Goal: Task Accomplishment & Management: Use online tool/utility

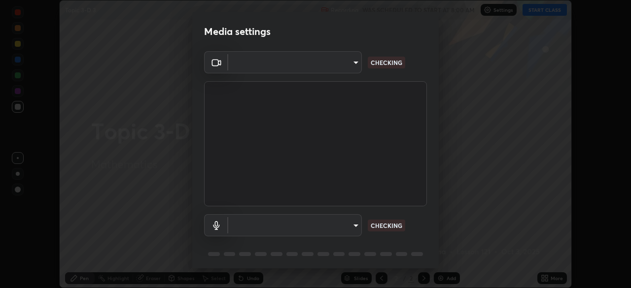
scroll to position [288, 631]
type input "5a3b26b24554f8cf6e797ef24758c72d9ac35fc194b839c1ab14931f8614fd13"
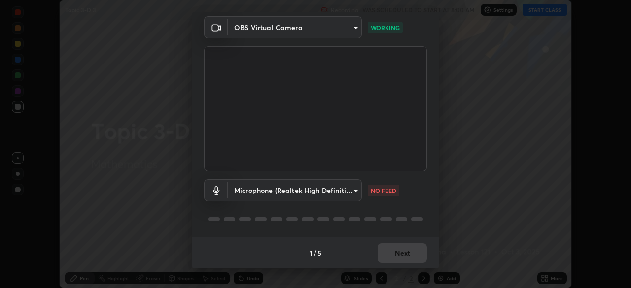
click at [358, 192] on body "Erase all Topic 3-D 3 Recording WAS SCHEDULED TO START AT 8:00 AM Settings STAR…" at bounding box center [315, 144] width 631 height 288
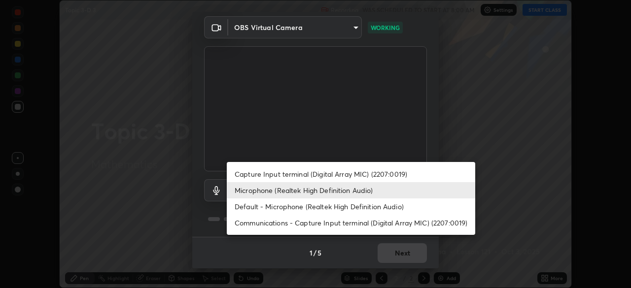
click at [340, 175] on li "Capture Input terminal (Digital Array MIC) (2207:0019)" at bounding box center [351, 174] width 248 height 16
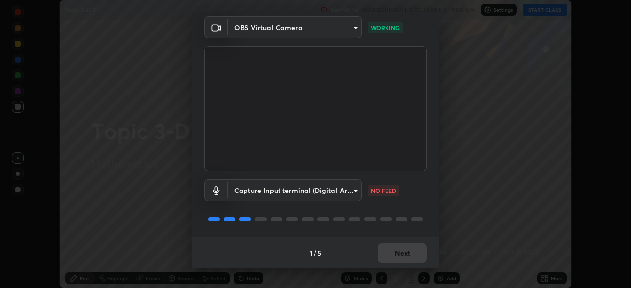
click at [355, 192] on body "Erase all Topic 3-D 3 Recording WAS SCHEDULED TO START AT 8:00 AM Settings STAR…" at bounding box center [315, 144] width 631 height 288
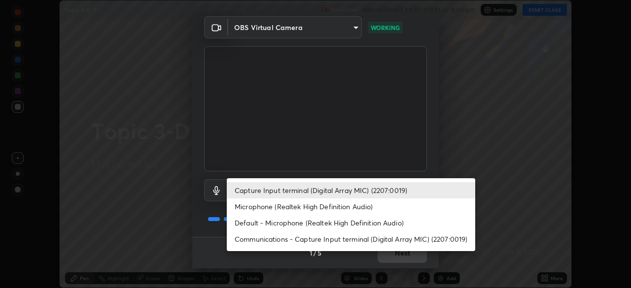
click at [348, 209] on li "Microphone (Realtek High Definition Audio)" at bounding box center [351, 207] width 248 height 16
type input "a2845f27f241d78e81142a5bcad2dd0661d1231b7acccdda9ee201247719edf7"
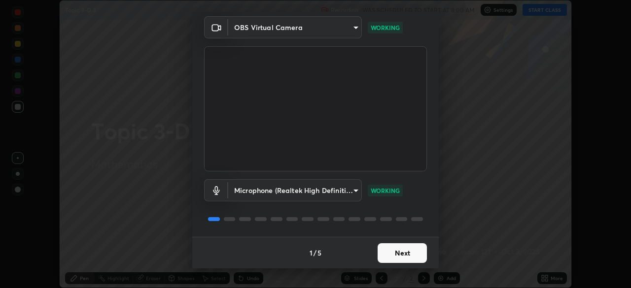
click at [404, 256] on button "Next" at bounding box center [402, 254] width 49 height 20
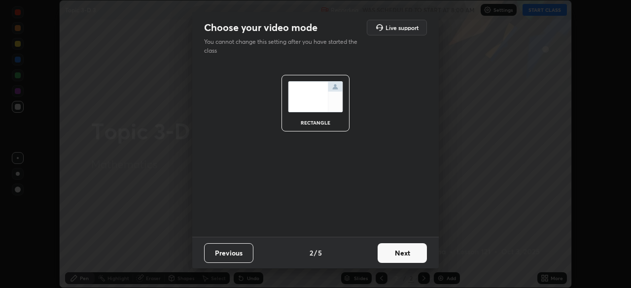
scroll to position [0, 0]
click at [410, 258] on button "Next" at bounding box center [402, 254] width 49 height 20
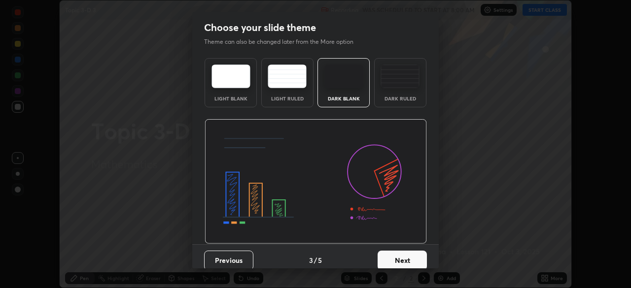
click at [418, 258] on button "Next" at bounding box center [402, 261] width 49 height 20
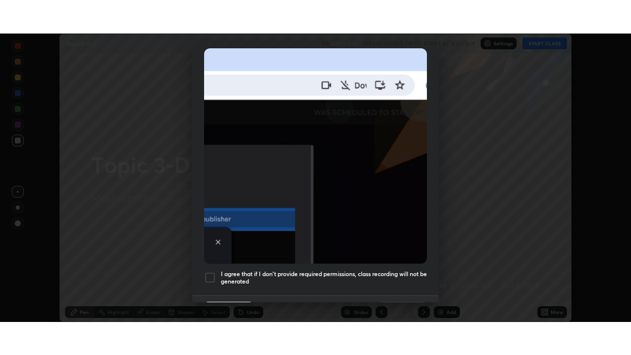
scroll to position [236, 0]
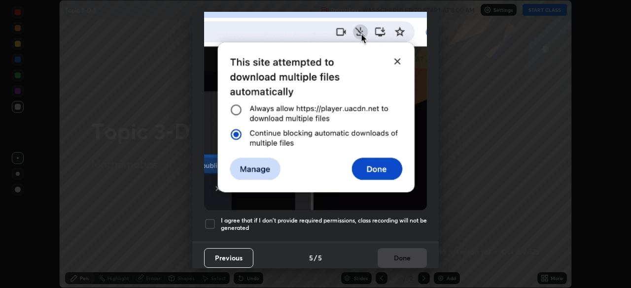
click at [210, 221] on div at bounding box center [210, 224] width 12 height 12
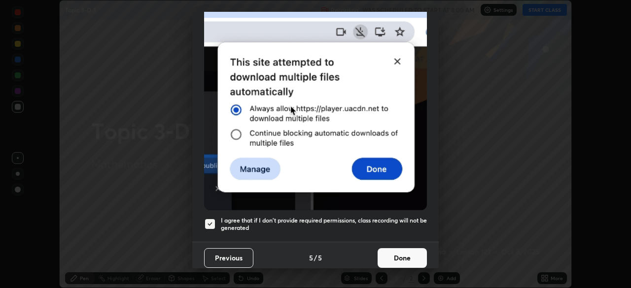
click at [411, 253] on button "Done" at bounding box center [402, 258] width 49 height 20
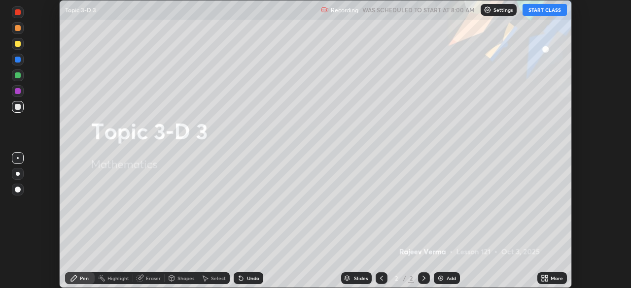
click at [546, 11] on button "START CLASS" at bounding box center [545, 10] width 44 height 12
click at [545, 278] on icon at bounding box center [546, 277] width 2 height 2
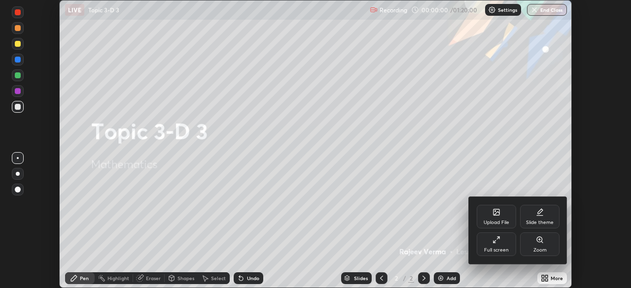
click at [506, 248] on div "Full screen" at bounding box center [496, 250] width 25 height 5
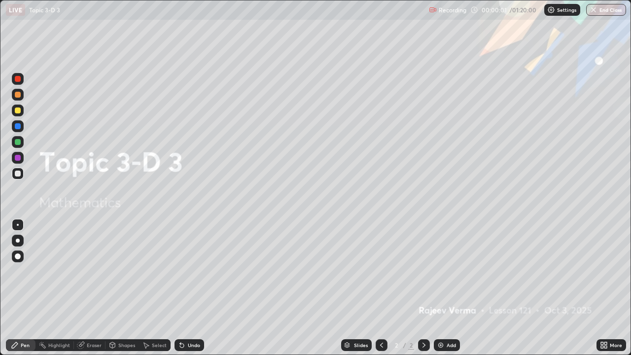
scroll to position [355, 631]
click at [442, 288] on img at bounding box center [441, 345] width 8 height 8
click at [441, 288] on img at bounding box center [441, 345] width 8 height 8
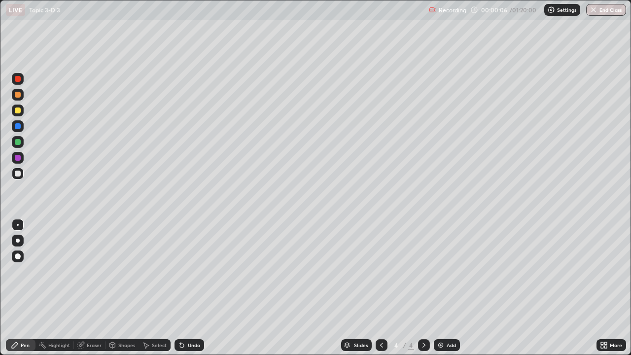
click at [440, 288] on img at bounding box center [441, 345] width 8 height 8
click at [442, 288] on img at bounding box center [441, 345] width 8 height 8
click at [440, 288] on img at bounding box center [441, 345] width 8 height 8
click at [439, 288] on img at bounding box center [441, 345] width 8 height 8
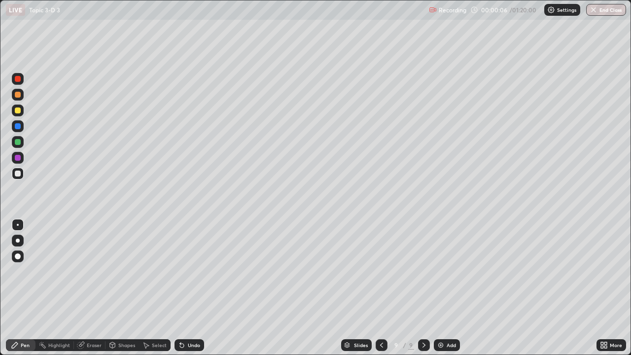
click at [442, 288] on img at bounding box center [441, 345] width 8 height 8
click at [441, 288] on img at bounding box center [441, 345] width 8 height 8
click at [435, 288] on div "Add" at bounding box center [447, 345] width 26 height 12
click at [382, 288] on icon at bounding box center [382, 345] width 8 height 8
click at [381, 288] on icon at bounding box center [382, 345] width 8 height 8
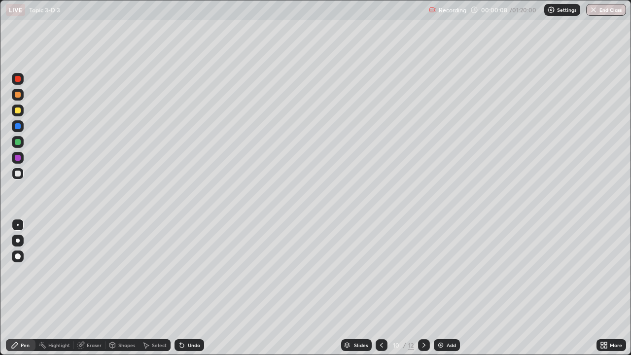
click at [382, 288] on div at bounding box center [382, 345] width 12 height 12
click at [380, 288] on icon at bounding box center [382, 345] width 8 height 8
click at [381, 288] on icon at bounding box center [382, 345] width 8 height 8
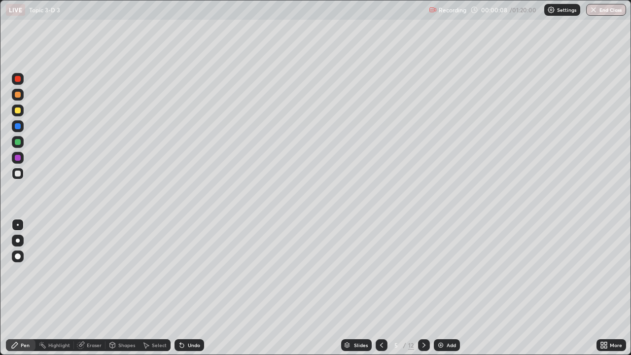
click at [381, 288] on icon at bounding box center [382, 345] width 8 height 8
click at [382, 288] on icon at bounding box center [382, 345] width 8 height 8
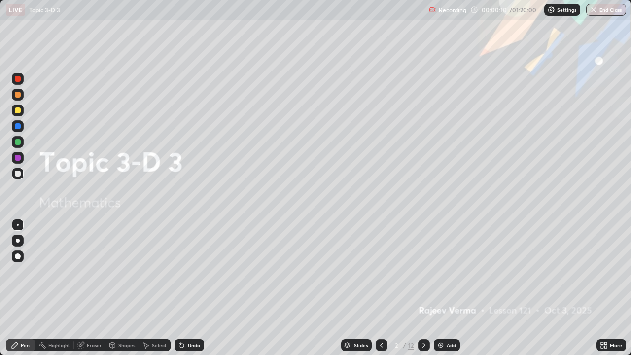
click at [424, 288] on icon at bounding box center [424, 345] width 8 height 8
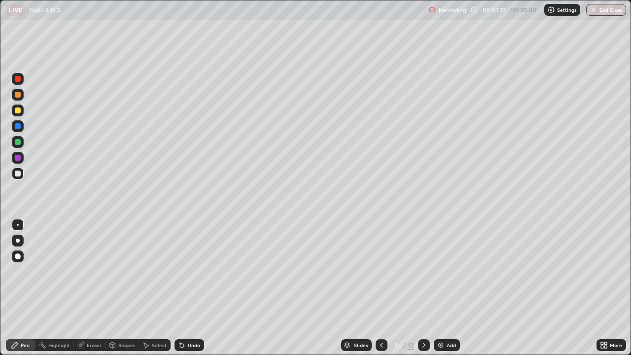
click at [19, 112] on div at bounding box center [18, 110] width 6 height 6
click at [18, 93] on div at bounding box center [18, 95] width 6 height 6
click at [16, 142] on div at bounding box center [18, 142] width 6 height 6
click at [17, 172] on div at bounding box center [18, 174] width 6 height 6
click at [21, 110] on div at bounding box center [18, 111] width 12 height 12
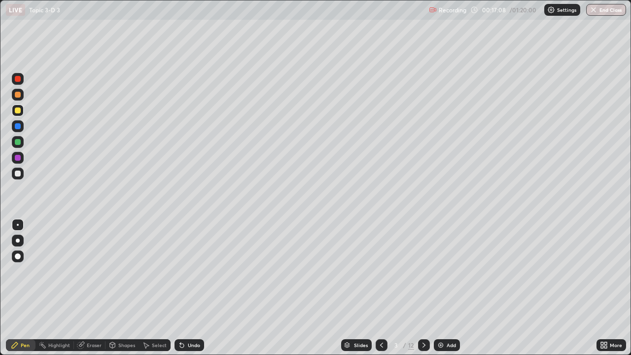
click at [195, 288] on div "Undo" at bounding box center [194, 345] width 12 height 5
click at [196, 288] on div "Undo" at bounding box center [190, 345] width 30 height 12
click at [422, 288] on icon at bounding box center [424, 345] width 8 height 8
click at [19, 95] on div at bounding box center [18, 95] width 6 height 6
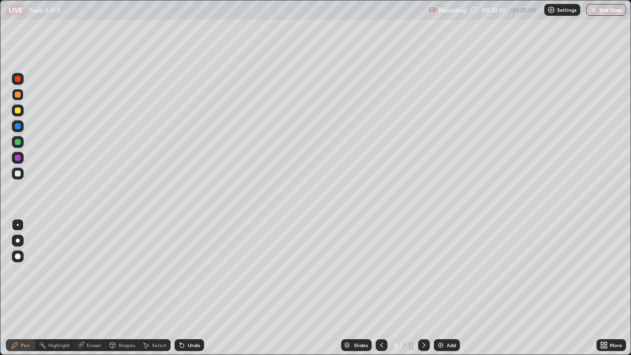
click at [19, 110] on div at bounding box center [18, 110] width 6 height 6
click at [96, 288] on div "Eraser" at bounding box center [90, 345] width 32 height 12
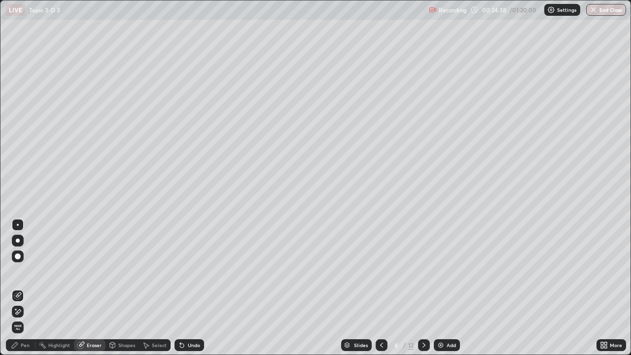
click at [27, 288] on div "Pen" at bounding box center [21, 345] width 30 height 12
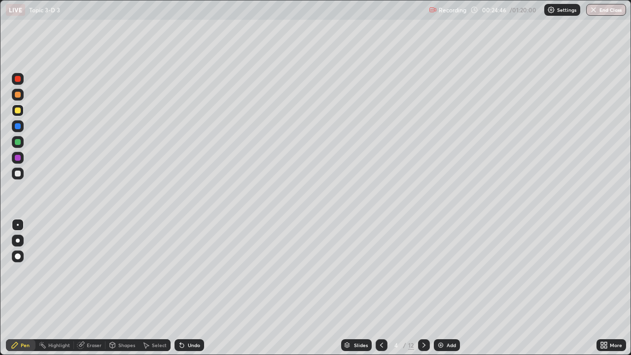
click at [17, 173] on div at bounding box center [18, 174] width 6 height 6
click at [17, 143] on div at bounding box center [18, 142] width 6 height 6
click at [0, 148] on div "Setting up your live class" at bounding box center [315, 177] width 631 height 355
click at [191, 288] on div "Undo" at bounding box center [194, 345] width 12 height 5
click at [18, 111] on div at bounding box center [18, 110] width 6 height 6
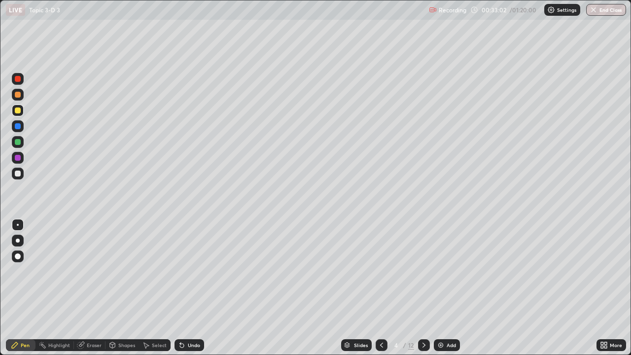
click at [17, 111] on div at bounding box center [18, 110] width 6 height 6
click at [18, 110] on div at bounding box center [18, 110] width 6 height 6
click at [20, 110] on div at bounding box center [18, 110] width 6 height 6
click at [192, 288] on div "Undo" at bounding box center [194, 345] width 12 height 5
click at [189, 288] on div "Undo" at bounding box center [190, 345] width 30 height 12
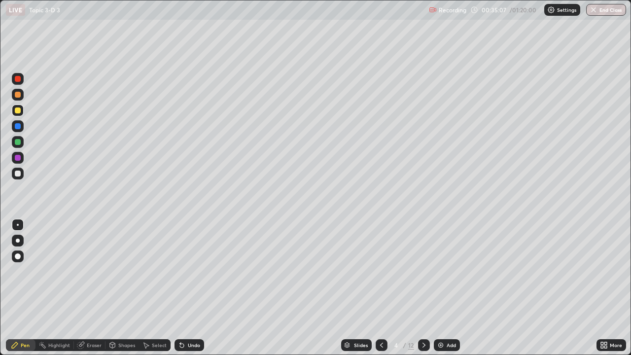
click at [193, 288] on div "Undo" at bounding box center [190, 345] width 30 height 12
click at [421, 288] on icon at bounding box center [424, 345] width 8 height 8
click at [18, 93] on div at bounding box center [18, 95] width 6 height 6
click at [16, 141] on div at bounding box center [18, 142] width 6 height 6
click at [18, 109] on div at bounding box center [18, 110] width 6 height 6
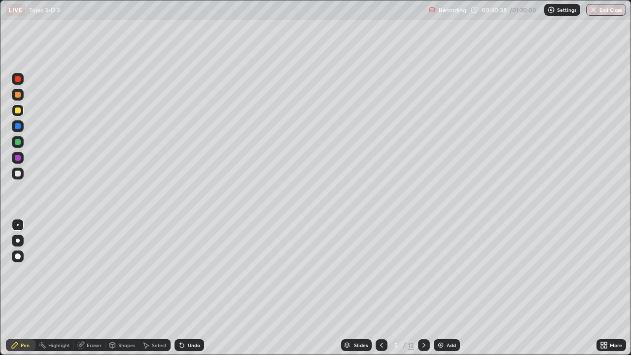
click at [19, 110] on div at bounding box center [18, 110] width 6 height 6
click at [19, 94] on div at bounding box center [18, 95] width 6 height 6
click at [188, 288] on div "Undo" at bounding box center [194, 345] width 12 height 5
click at [18, 141] on div at bounding box center [18, 142] width 6 height 6
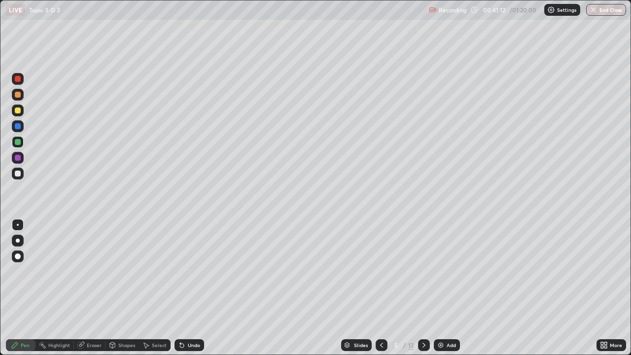
click at [22, 108] on div at bounding box center [18, 111] width 12 height 12
click at [18, 140] on div at bounding box center [18, 142] width 6 height 6
click at [17, 112] on div at bounding box center [18, 110] width 6 height 6
click at [194, 288] on div "Undo" at bounding box center [194, 345] width 12 height 5
click at [127, 288] on div "Shapes" at bounding box center [126, 345] width 17 height 5
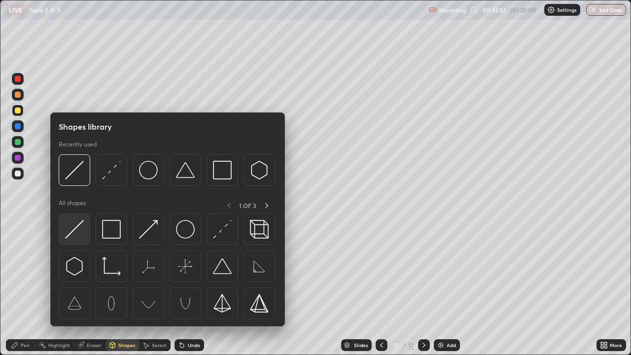
click at [78, 222] on img at bounding box center [74, 229] width 19 height 19
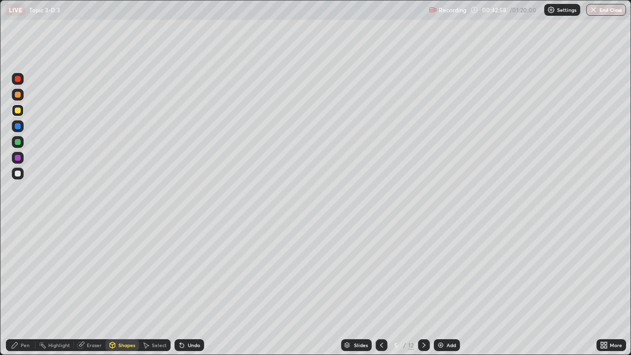
click at [126, 288] on div "Shapes" at bounding box center [126, 345] width 17 height 5
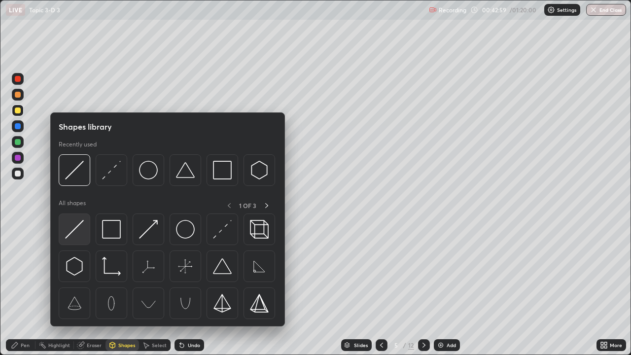
click at [78, 223] on img at bounding box center [74, 229] width 19 height 19
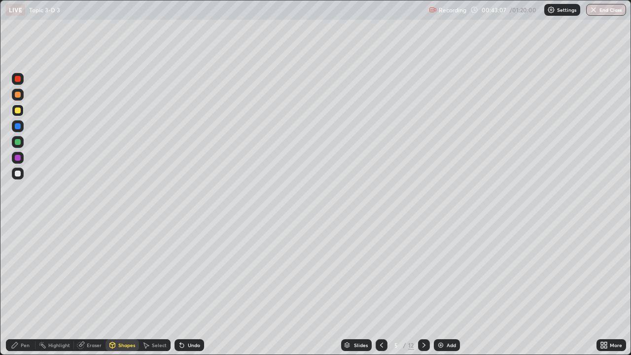
click at [28, 288] on div "Pen" at bounding box center [25, 345] width 9 height 5
click at [18, 175] on div at bounding box center [18, 174] width 6 height 6
click at [188, 288] on div "Undo" at bounding box center [194, 345] width 12 height 5
click at [186, 288] on div "Undo" at bounding box center [188, 345] width 34 height 20
click at [190, 288] on div "Undo" at bounding box center [190, 345] width 30 height 12
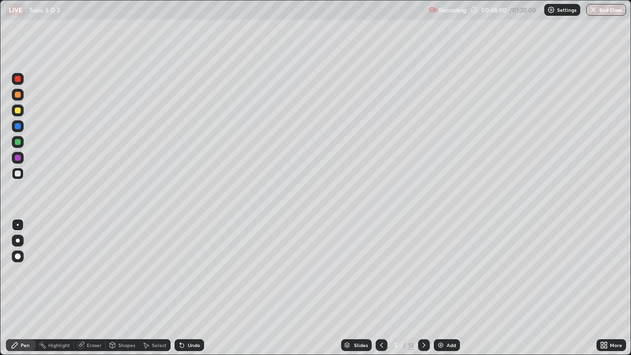
click at [18, 79] on div at bounding box center [18, 79] width 6 height 6
click at [16, 112] on div at bounding box center [18, 110] width 6 height 6
click at [17, 93] on div at bounding box center [18, 95] width 6 height 6
click at [20, 95] on div at bounding box center [18, 95] width 6 height 6
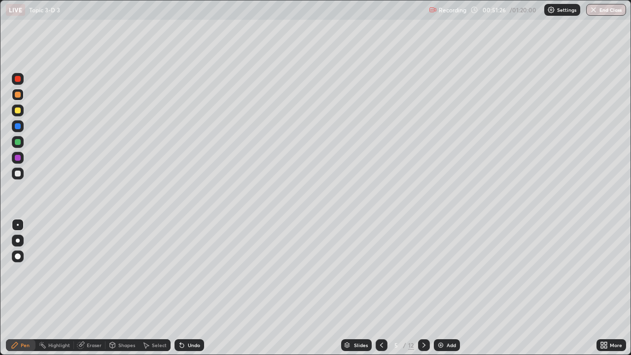
click at [429, 288] on div at bounding box center [424, 345] width 12 height 12
click at [19, 110] on div at bounding box center [18, 110] width 6 height 6
click at [196, 288] on div "Undo" at bounding box center [190, 345] width 30 height 12
click at [190, 288] on div "Undo" at bounding box center [190, 345] width 30 height 12
click at [188, 288] on div "Undo" at bounding box center [190, 345] width 30 height 12
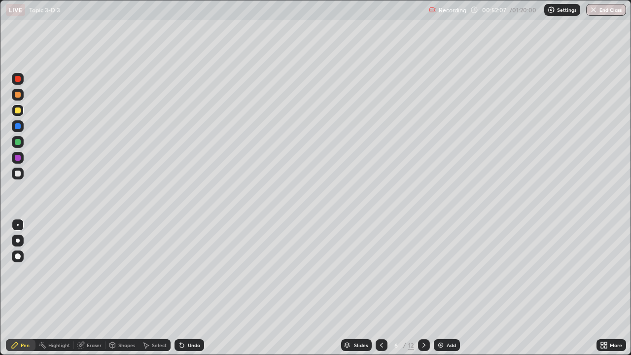
click at [193, 288] on div "Undo" at bounding box center [194, 345] width 12 height 5
click at [20, 95] on div at bounding box center [18, 95] width 6 height 6
click at [20, 141] on div at bounding box center [18, 142] width 6 height 6
click at [190, 288] on div "Undo" at bounding box center [194, 345] width 12 height 5
click at [15, 111] on div at bounding box center [18, 110] width 6 height 6
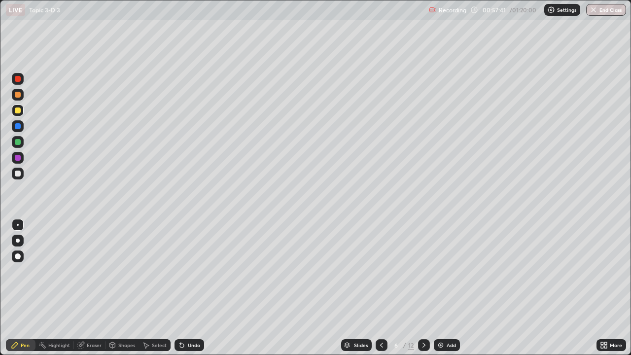
click at [123, 288] on div "Shapes" at bounding box center [126, 345] width 17 height 5
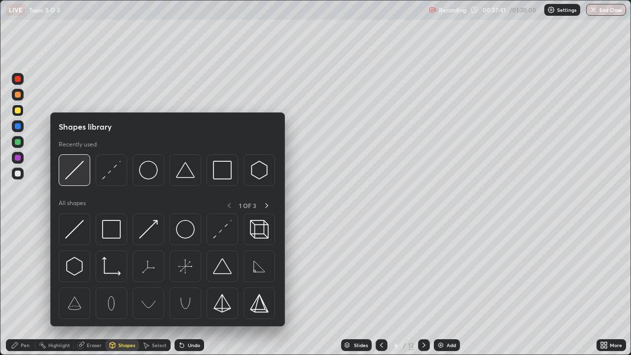
click at [76, 168] on img at bounding box center [74, 170] width 19 height 19
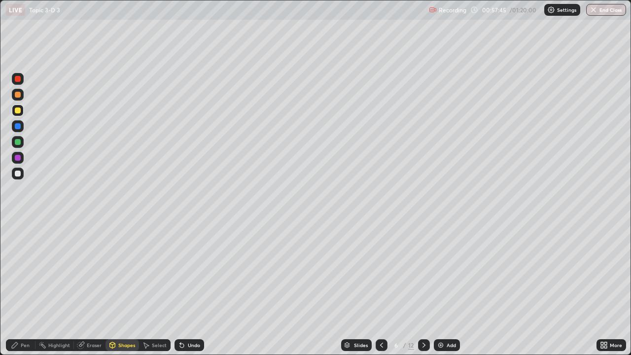
click at [119, 288] on div "Shapes" at bounding box center [126, 345] width 17 height 5
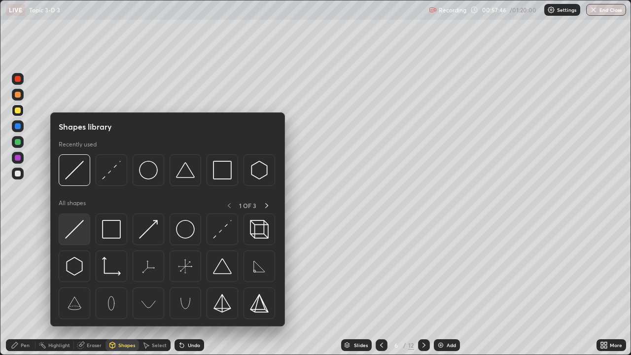
click at [70, 230] on img at bounding box center [74, 229] width 19 height 19
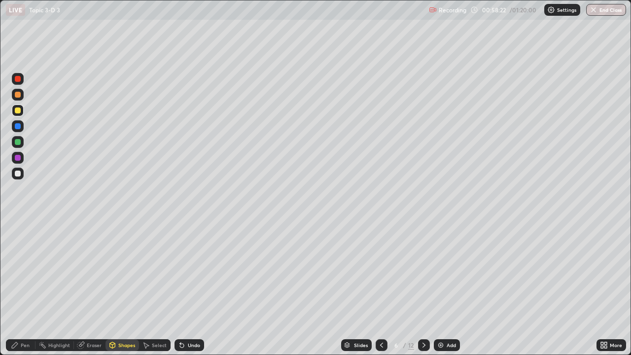
click at [378, 288] on icon at bounding box center [382, 345] width 8 height 8
click at [31, 288] on div "Pen" at bounding box center [21, 345] width 30 height 12
click at [423, 288] on icon at bounding box center [423, 345] width 3 height 5
click at [422, 288] on icon at bounding box center [424, 345] width 8 height 8
click at [381, 288] on icon at bounding box center [382, 345] width 8 height 8
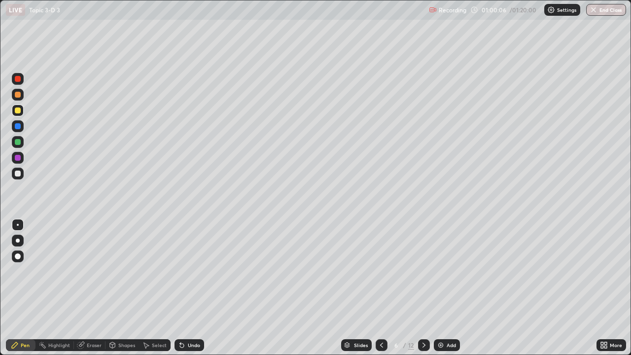
click at [16, 141] on div at bounding box center [18, 142] width 6 height 6
click at [190, 288] on div "Undo" at bounding box center [194, 345] width 12 height 5
click at [189, 288] on div "Undo" at bounding box center [194, 345] width 12 height 5
click at [19, 175] on div at bounding box center [18, 174] width 6 height 6
click at [189, 288] on div "Undo" at bounding box center [194, 345] width 12 height 5
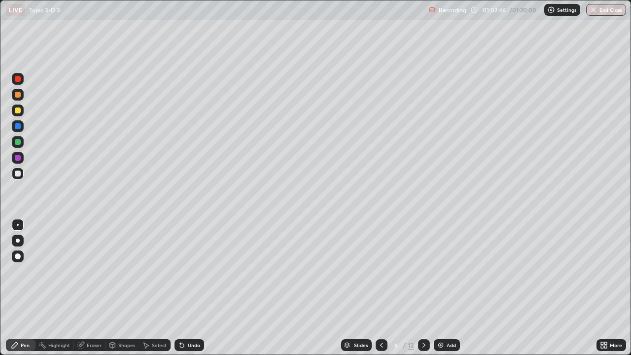
click at [188, 288] on div "Undo" at bounding box center [194, 345] width 12 height 5
click at [188, 288] on div "Undo" at bounding box center [190, 345] width 30 height 12
click at [87, 288] on div "Eraser" at bounding box center [94, 345] width 15 height 5
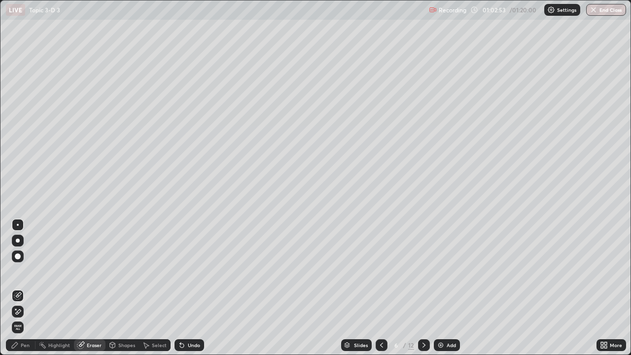
click at [28, 288] on div "Pen" at bounding box center [25, 345] width 9 height 5
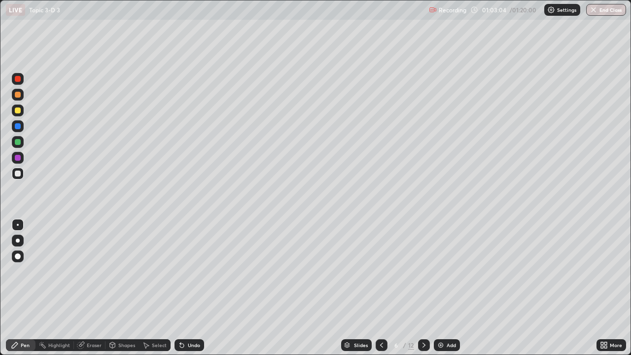
click at [191, 288] on div "Undo" at bounding box center [194, 345] width 12 height 5
click at [189, 288] on div "Undo" at bounding box center [194, 345] width 12 height 5
click at [188, 288] on div "Undo" at bounding box center [194, 345] width 12 height 5
click at [381, 288] on icon at bounding box center [382, 345] width 8 height 8
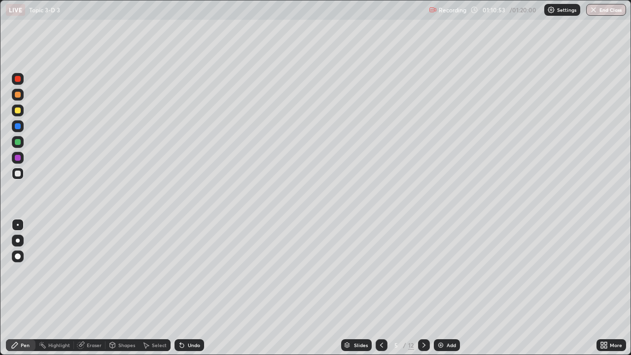
click at [382, 288] on icon at bounding box center [382, 345] width 8 height 8
click at [383, 288] on icon at bounding box center [382, 345] width 8 height 8
click at [425, 288] on icon at bounding box center [424, 345] width 8 height 8
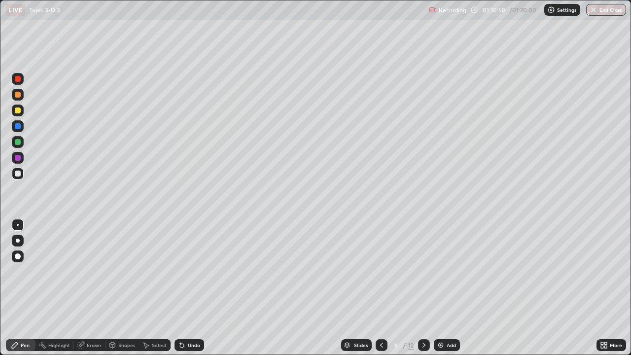
click at [425, 288] on icon at bounding box center [424, 345] width 8 height 8
click at [382, 288] on icon at bounding box center [382, 345] width 8 height 8
click at [424, 288] on icon at bounding box center [424, 345] width 8 height 8
click at [19, 110] on div at bounding box center [18, 110] width 6 height 6
click at [20, 95] on div at bounding box center [18, 95] width 6 height 6
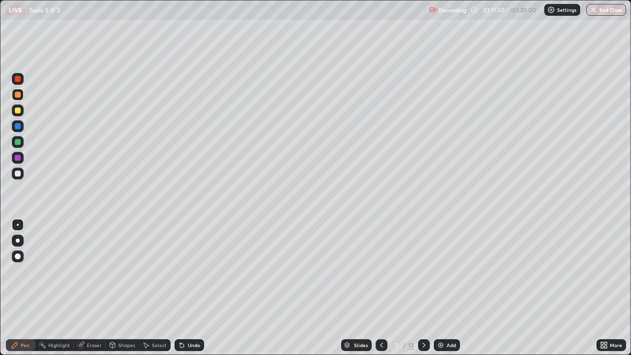
click at [190, 288] on div "Undo" at bounding box center [194, 345] width 12 height 5
click at [190, 288] on div "Undo" at bounding box center [190, 345] width 30 height 12
click at [191, 288] on div "Undo" at bounding box center [190, 345] width 30 height 12
click at [17, 109] on div at bounding box center [18, 110] width 6 height 6
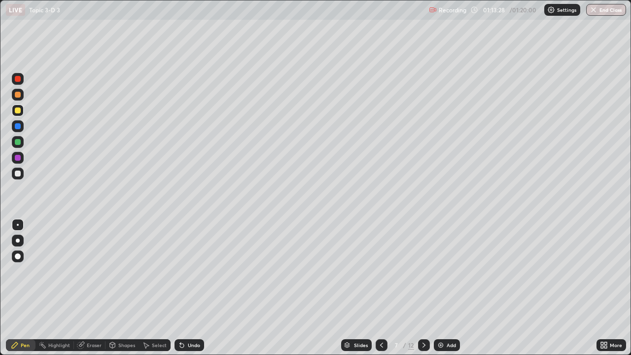
click at [119, 288] on div "Shapes" at bounding box center [126, 345] width 17 height 5
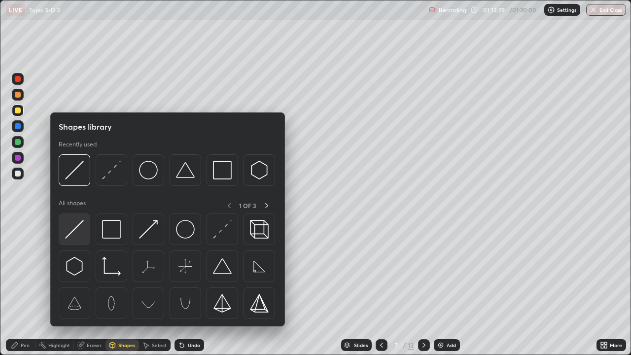
click at [72, 231] on img at bounding box center [74, 229] width 19 height 19
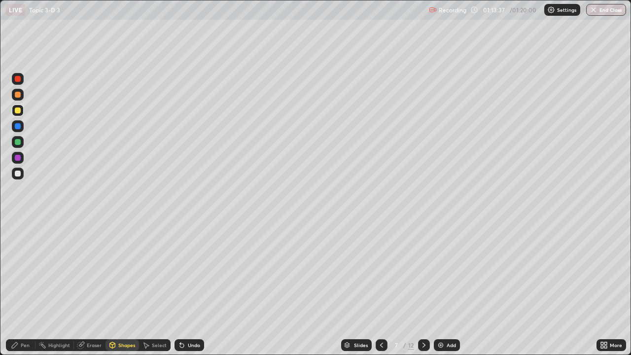
click at [17, 97] on div at bounding box center [18, 95] width 6 height 6
click at [26, 288] on div "Pen" at bounding box center [21, 345] width 30 height 12
click at [17, 144] on div at bounding box center [18, 142] width 6 height 6
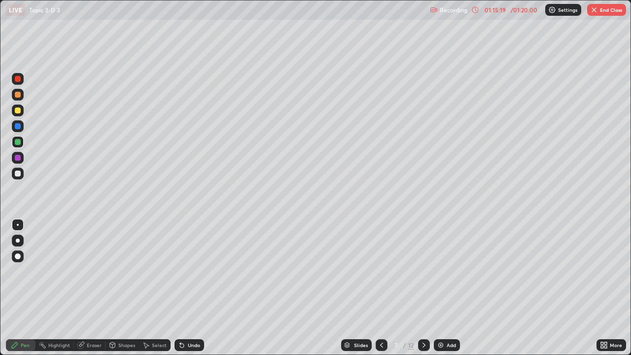
click at [96, 288] on div "Eraser" at bounding box center [94, 345] width 15 height 5
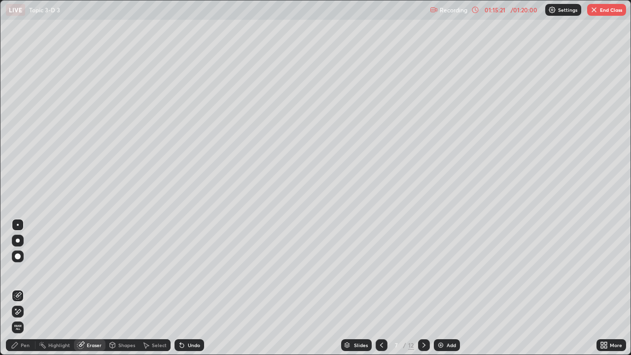
click at [26, 288] on div "Pen" at bounding box center [25, 345] width 9 height 5
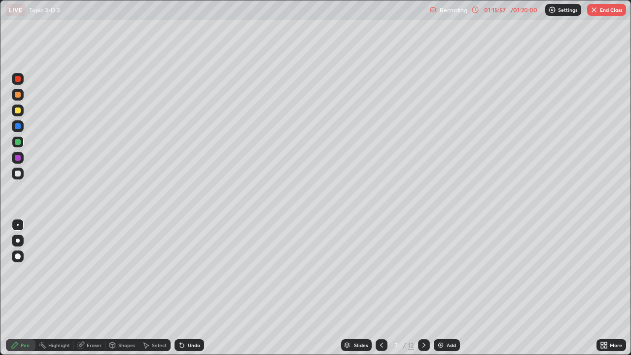
click at [18, 174] on div at bounding box center [18, 174] width 6 height 6
click at [20, 176] on div at bounding box center [18, 174] width 6 height 6
click at [190, 288] on div "Undo" at bounding box center [194, 345] width 12 height 5
click at [18, 174] on div at bounding box center [18, 174] width 6 height 6
click at [18, 109] on div at bounding box center [18, 110] width 6 height 6
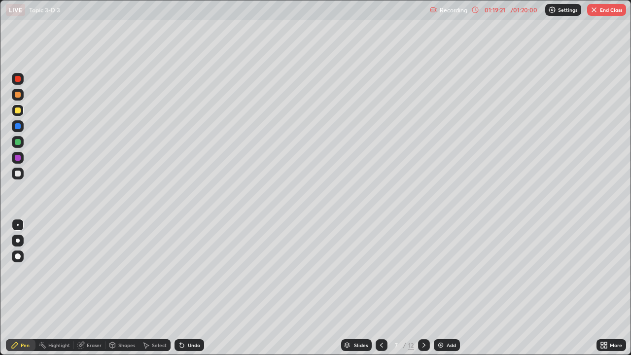
click at [608, 11] on button "End Class" at bounding box center [606, 10] width 39 height 12
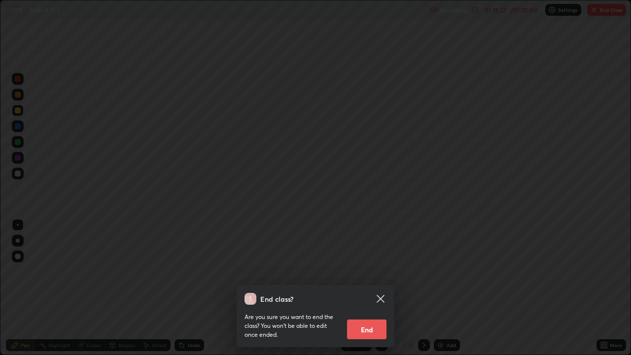
click at [372, 288] on button "End" at bounding box center [366, 329] width 39 height 20
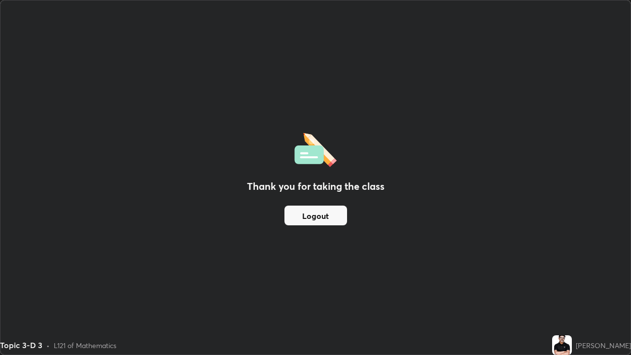
click at [317, 218] on button "Logout" at bounding box center [315, 216] width 63 height 20
click at [318, 217] on button "Logout" at bounding box center [315, 216] width 63 height 20
click at [320, 217] on button "Logout" at bounding box center [315, 216] width 63 height 20
click at [320, 216] on button "Logout" at bounding box center [315, 216] width 63 height 20
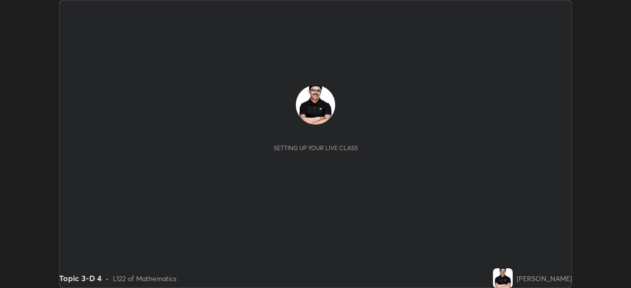
scroll to position [288, 630]
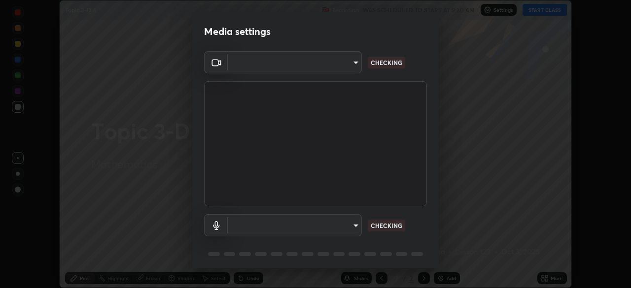
type input "5a3b26b24554f8cf6e797ef24758c72d9ac35fc194b839c1ab14931f8614fd13"
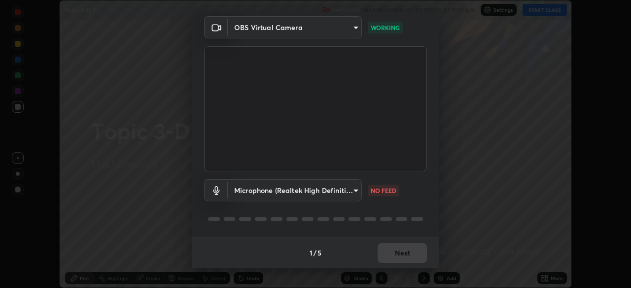
click at [353, 190] on body "Erase all Topic 3-D 4 Recording WAS SCHEDULED TO START AT 9:30 AM Settings STAR…" at bounding box center [315, 144] width 631 height 288
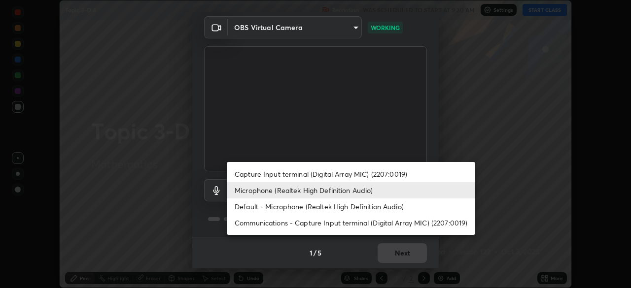
click at [250, 210] on li "Default - Microphone (Realtek High Definition Audio)" at bounding box center [351, 207] width 248 height 16
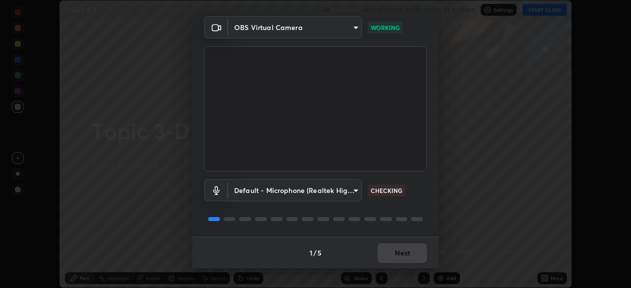
click at [352, 189] on body "Erase all Topic 3-D 4 Recording WAS SCHEDULED TO START AT 9:30 AM Settings STAR…" at bounding box center [315, 144] width 631 height 288
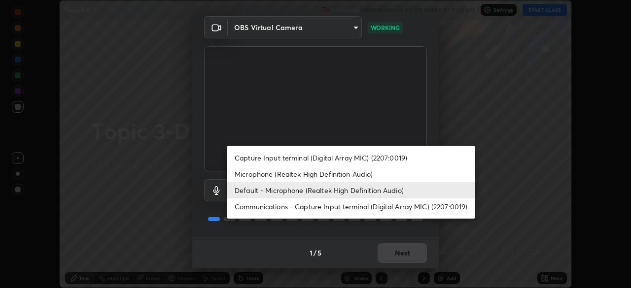
click at [251, 173] on li "Microphone (Realtek High Definition Audio)" at bounding box center [351, 174] width 248 height 16
type input "a2845f27f241d78e81142a5bcad2dd0661d1231b7acccdda9ee201247719edf7"
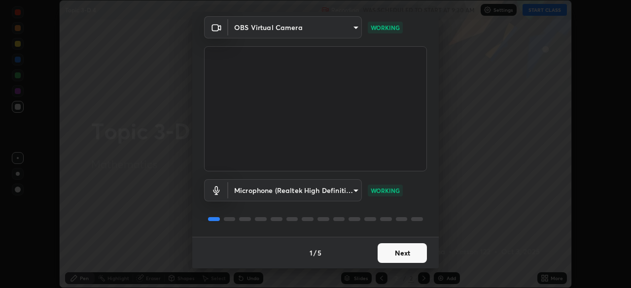
click at [411, 256] on button "Next" at bounding box center [402, 254] width 49 height 20
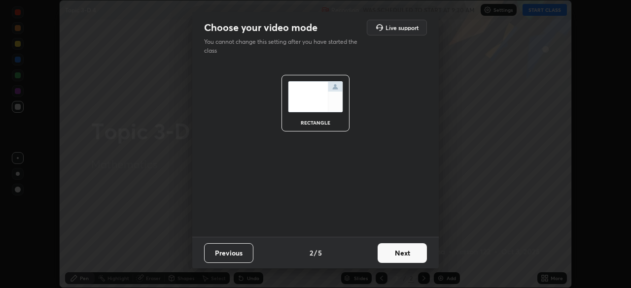
scroll to position [0, 0]
click at [408, 261] on button "Next" at bounding box center [402, 254] width 49 height 20
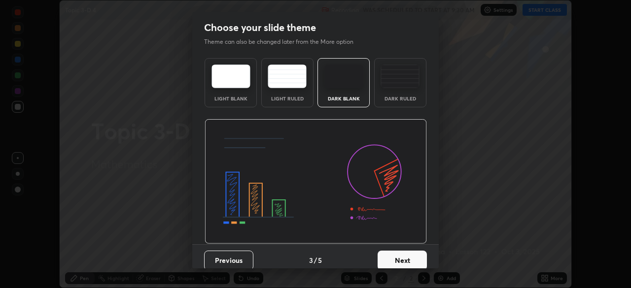
click at [416, 262] on button "Next" at bounding box center [402, 261] width 49 height 20
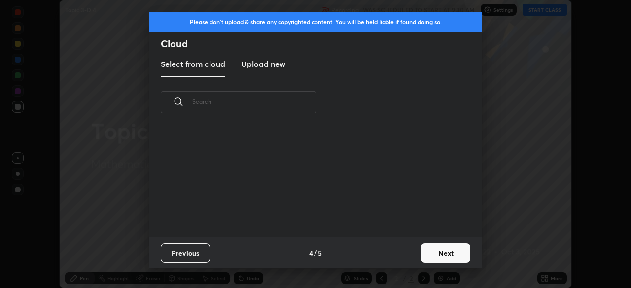
scroll to position [109, 316]
click at [444, 253] on button "Next" at bounding box center [445, 254] width 49 height 20
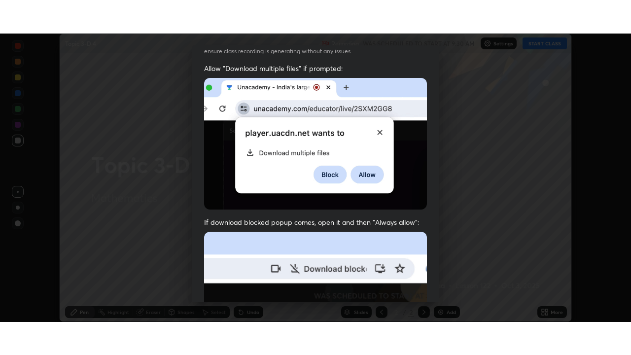
scroll to position [236, 0]
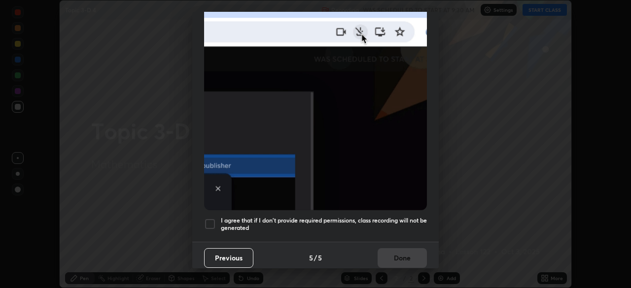
click at [212, 223] on div at bounding box center [210, 224] width 12 height 12
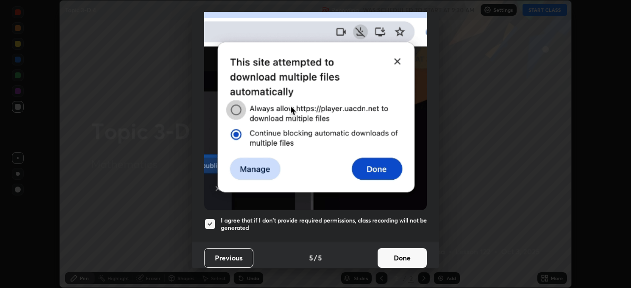
click at [402, 253] on button "Done" at bounding box center [402, 258] width 49 height 20
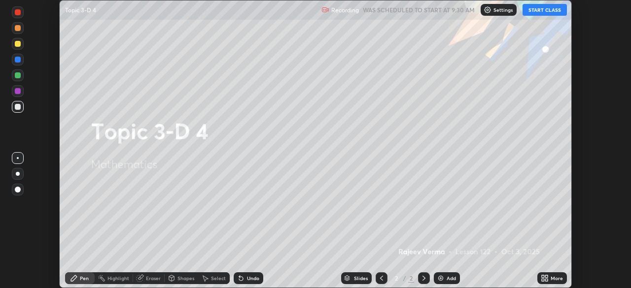
click at [552, 11] on button "START CLASS" at bounding box center [545, 10] width 44 height 12
click at [548, 280] on icon at bounding box center [546, 280] width 2 height 2
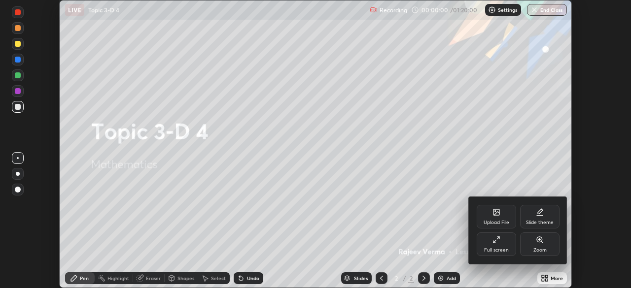
click at [500, 245] on div "Full screen" at bounding box center [496, 245] width 39 height 24
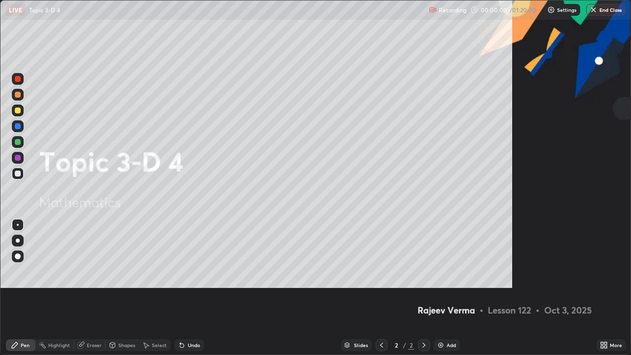
scroll to position [355, 631]
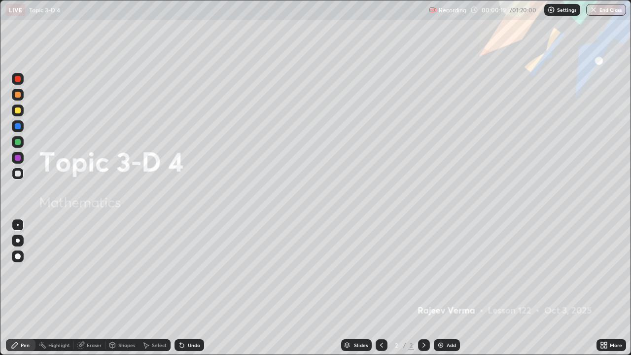
click at [441, 288] on img at bounding box center [441, 345] width 8 height 8
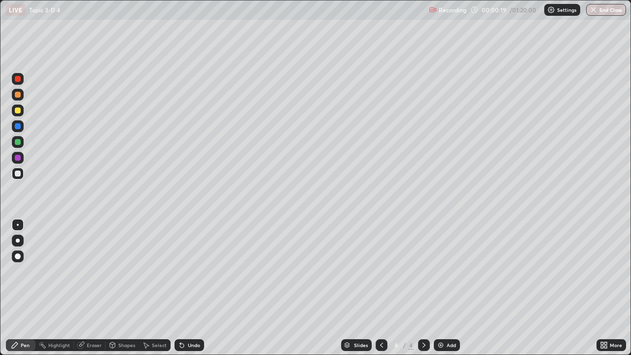
click at [443, 288] on img at bounding box center [441, 345] width 8 height 8
click at [444, 288] on div "Add" at bounding box center [447, 345] width 26 height 12
click at [441, 288] on img at bounding box center [441, 345] width 8 height 8
click at [440, 288] on img at bounding box center [441, 345] width 8 height 8
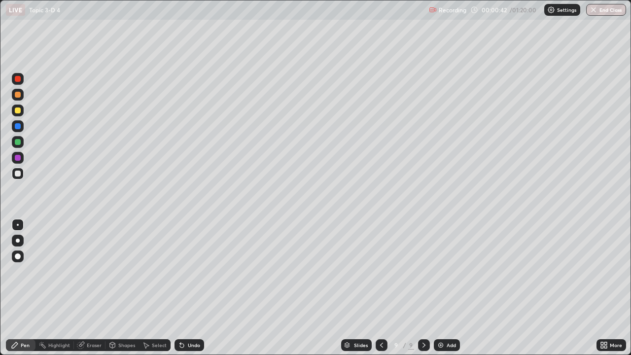
click at [439, 288] on img at bounding box center [441, 345] width 8 height 8
click at [438, 288] on img at bounding box center [441, 345] width 8 height 8
click at [380, 288] on icon at bounding box center [382, 345] width 8 height 8
click at [382, 288] on icon at bounding box center [382, 345] width 8 height 8
click at [381, 288] on icon at bounding box center [382, 345] width 8 height 8
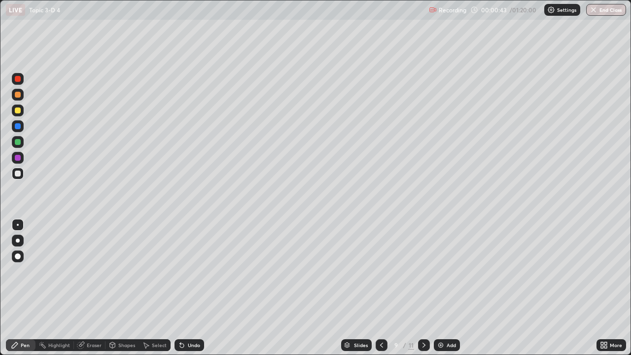
click at [380, 288] on icon at bounding box center [381, 345] width 3 height 5
click at [380, 288] on icon at bounding box center [382, 345] width 8 height 8
click at [380, 288] on icon at bounding box center [381, 345] width 3 height 5
click at [381, 288] on icon at bounding box center [381, 345] width 3 height 5
click at [381, 288] on icon at bounding box center [382, 345] width 8 height 8
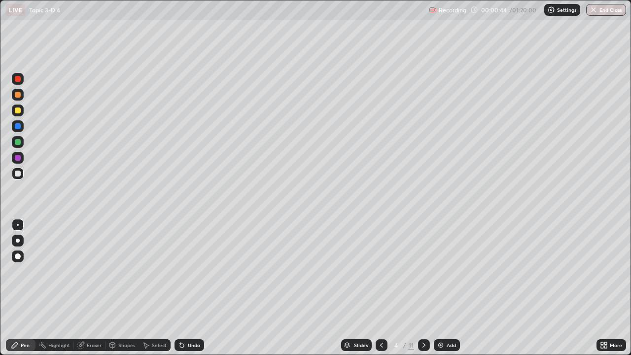
click at [382, 288] on icon at bounding box center [382, 345] width 8 height 8
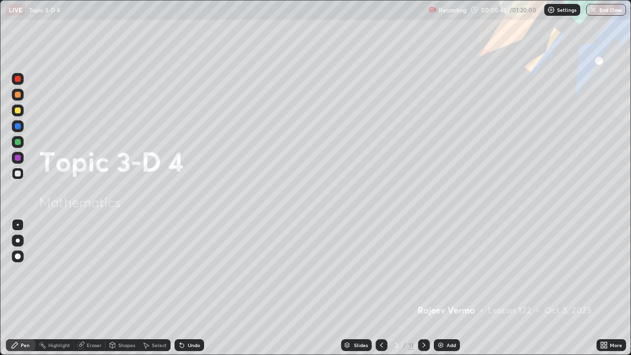
click at [422, 288] on icon at bounding box center [423, 345] width 3 height 5
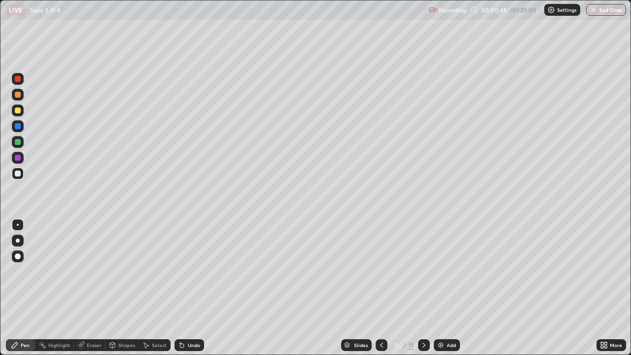
click at [18, 110] on div at bounding box center [18, 110] width 6 height 6
click at [16, 173] on div at bounding box center [18, 174] width 6 height 6
click at [16, 174] on div at bounding box center [18, 174] width 6 height 6
click at [19, 109] on div at bounding box center [18, 110] width 6 height 6
click at [18, 142] on div at bounding box center [18, 142] width 6 height 6
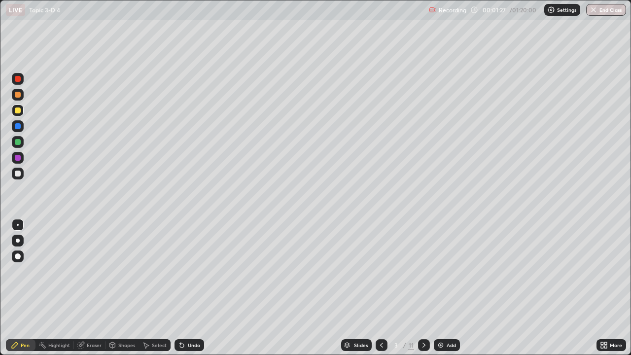
click at [19, 143] on div at bounding box center [18, 142] width 6 height 6
click at [20, 93] on div at bounding box center [18, 95] width 6 height 6
click at [25, 288] on div "Pen" at bounding box center [25, 345] width 9 height 5
click at [20, 141] on div at bounding box center [18, 142] width 6 height 6
click at [19, 93] on div at bounding box center [18, 95] width 6 height 6
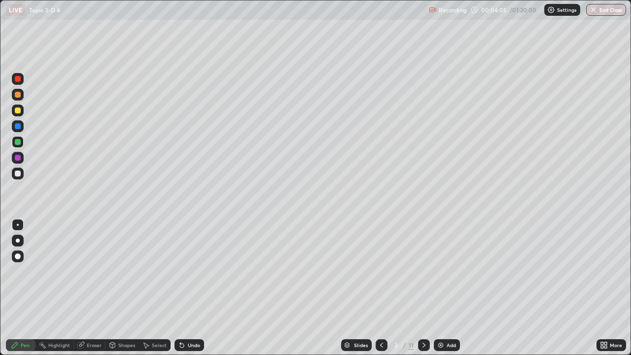
click at [19, 94] on div at bounding box center [18, 95] width 6 height 6
click at [18, 111] on div at bounding box center [18, 110] width 6 height 6
click at [19, 111] on div at bounding box center [18, 110] width 6 height 6
click at [23, 288] on div "Pen" at bounding box center [25, 345] width 9 height 5
click at [18, 111] on div at bounding box center [18, 110] width 6 height 6
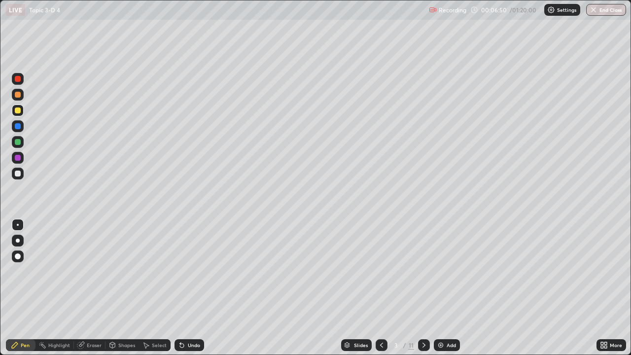
click at [18, 173] on div at bounding box center [18, 174] width 6 height 6
click at [16, 112] on div at bounding box center [18, 110] width 6 height 6
click at [119, 288] on div "Shapes" at bounding box center [126, 345] width 17 height 5
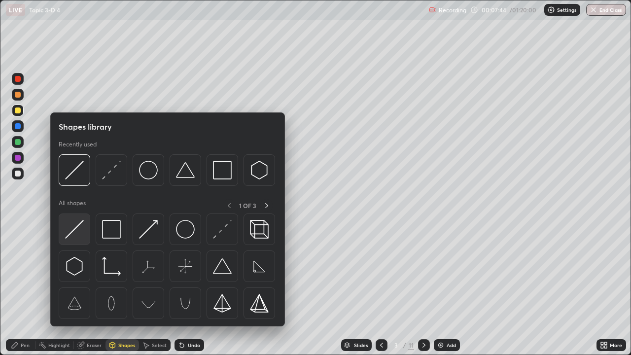
click at [73, 230] on img at bounding box center [74, 229] width 19 height 19
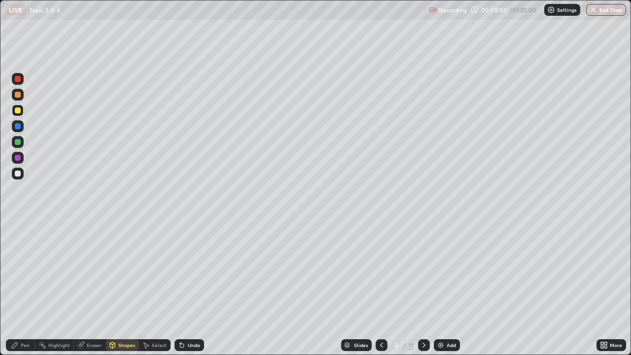
click at [17, 137] on div at bounding box center [18, 142] width 12 height 12
click at [18, 174] on div at bounding box center [18, 174] width 6 height 6
click at [27, 288] on div "Pen" at bounding box center [25, 345] width 9 height 5
click at [25, 288] on div "Pen" at bounding box center [25, 345] width 9 height 5
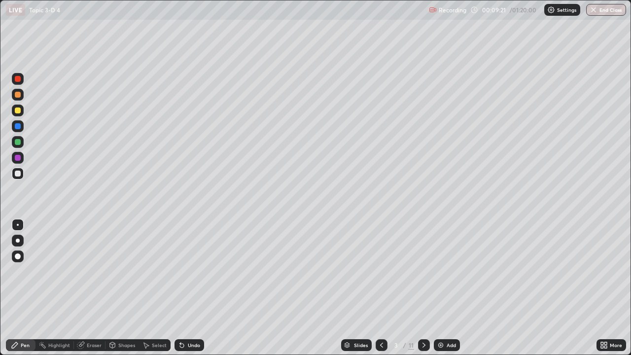
click at [188, 288] on div "Undo" at bounding box center [194, 345] width 12 height 5
click at [189, 288] on div "Undo" at bounding box center [194, 345] width 12 height 5
click at [188, 288] on div "Undo" at bounding box center [194, 345] width 12 height 5
click at [122, 288] on div "Shapes" at bounding box center [122, 345] width 34 height 12
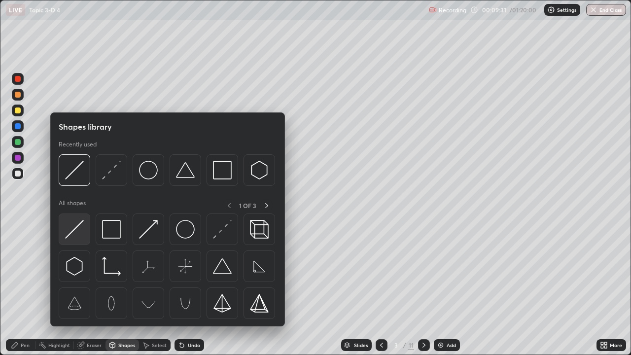
click at [74, 229] on img at bounding box center [74, 229] width 19 height 19
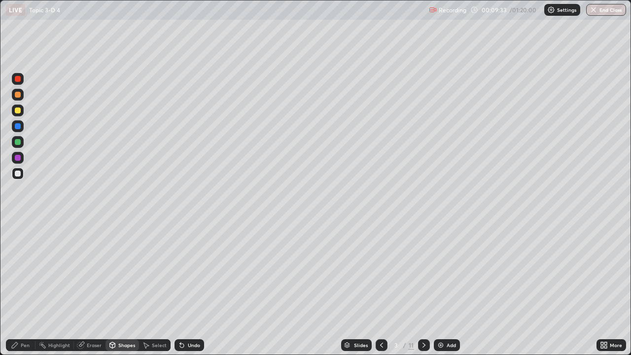
click at [120, 288] on div "Shapes" at bounding box center [126, 345] width 17 height 5
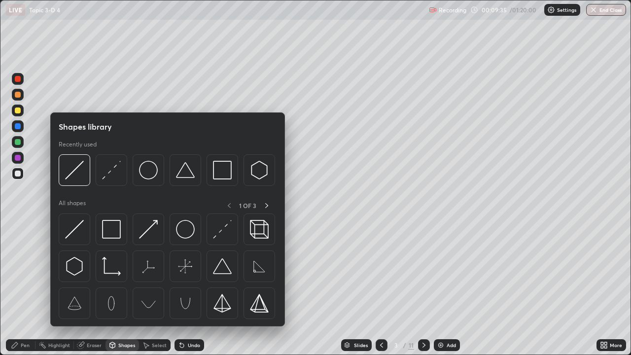
click at [19, 142] on div at bounding box center [18, 142] width 6 height 6
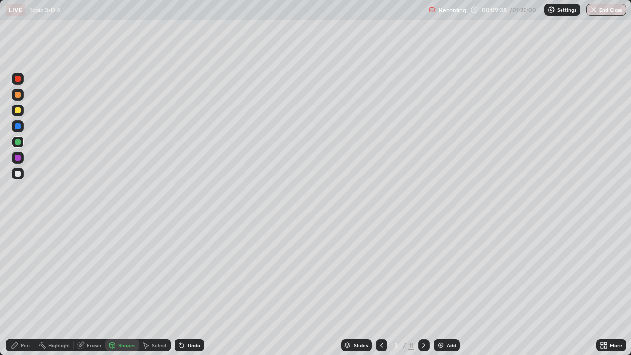
click at [95, 288] on div "Eraser" at bounding box center [94, 345] width 15 height 5
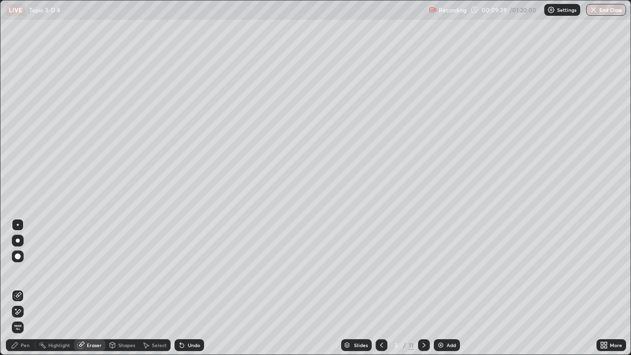
click at [17, 288] on icon at bounding box center [18, 296] width 8 height 8
click at [28, 288] on div "Pen" at bounding box center [25, 345] width 9 height 5
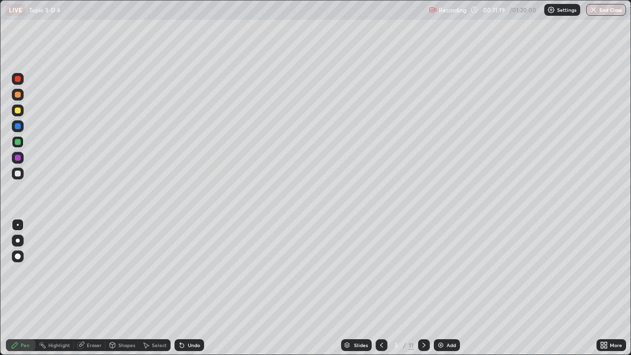
click at [189, 288] on div "Undo" at bounding box center [194, 345] width 12 height 5
click at [191, 288] on div "Undo" at bounding box center [194, 345] width 12 height 5
click at [190, 288] on div "Undo" at bounding box center [194, 345] width 12 height 5
click at [192, 288] on div "Undo" at bounding box center [194, 345] width 12 height 5
click at [191, 288] on div "Undo" at bounding box center [194, 345] width 12 height 5
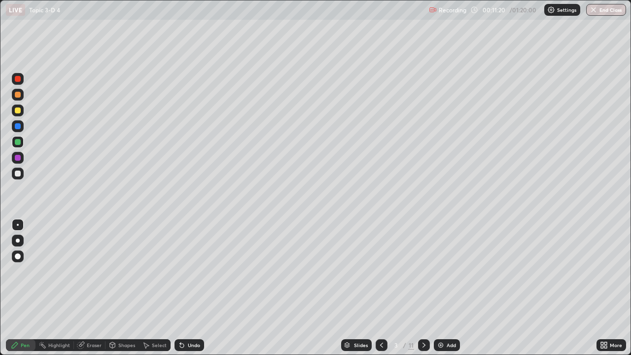
click at [192, 288] on div "Undo" at bounding box center [194, 345] width 12 height 5
click at [191, 288] on div "Undo" at bounding box center [194, 345] width 12 height 5
click at [190, 288] on div "Undo" at bounding box center [194, 345] width 12 height 5
click at [191, 288] on div "Undo" at bounding box center [194, 345] width 12 height 5
click at [190, 288] on div "Undo" at bounding box center [194, 345] width 12 height 5
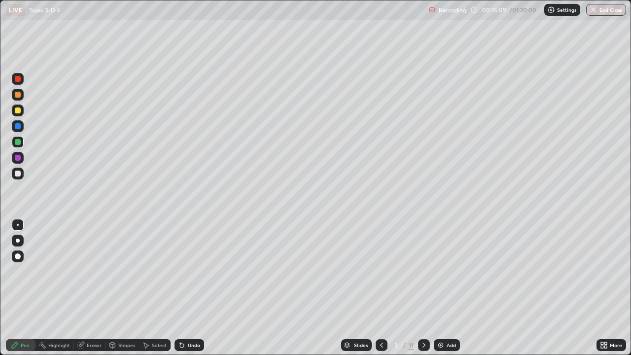
click at [422, 288] on icon at bounding box center [423, 345] width 3 height 5
click at [380, 288] on icon at bounding box center [382, 345] width 8 height 8
click at [424, 288] on icon at bounding box center [424, 345] width 8 height 8
click at [380, 288] on icon at bounding box center [382, 345] width 8 height 8
click at [421, 288] on icon at bounding box center [424, 345] width 8 height 8
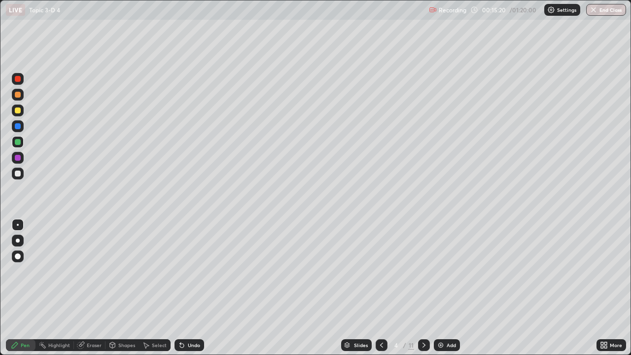
click at [18, 110] on div at bounding box center [18, 110] width 6 height 6
click at [19, 112] on div at bounding box center [18, 110] width 6 height 6
click at [122, 288] on div "Shapes" at bounding box center [122, 345] width 34 height 12
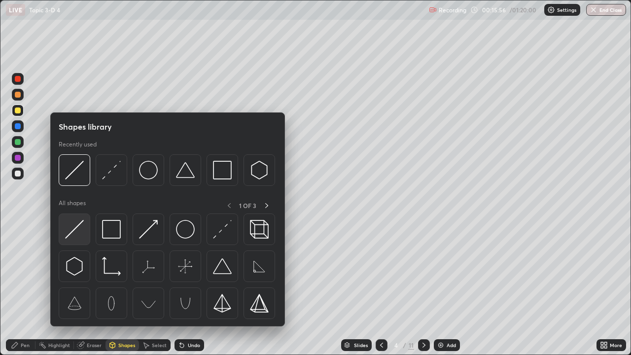
click at [77, 225] on img at bounding box center [74, 229] width 19 height 19
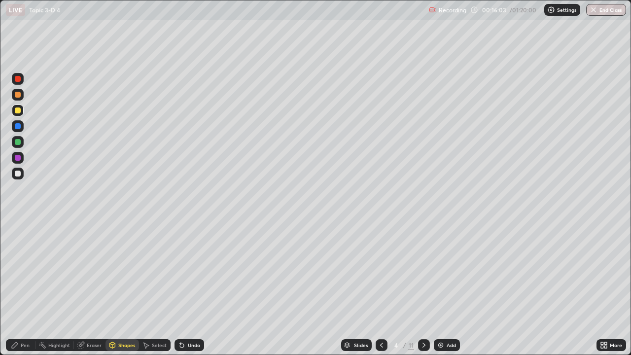
click at [18, 141] on div at bounding box center [18, 142] width 6 height 6
click at [25, 288] on div "Pen" at bounding box center [25, 345] width 9 height 5
click at [188, 288] on div "Undo" at bounding box center [194, 345] width 12 height 5
click at [185, 288] on div "Undo" at bounding box center [190, 345] width 30 height 12
click at [188, 288] on div "Undo" at bounding box center [194, 345] width 12 height 5
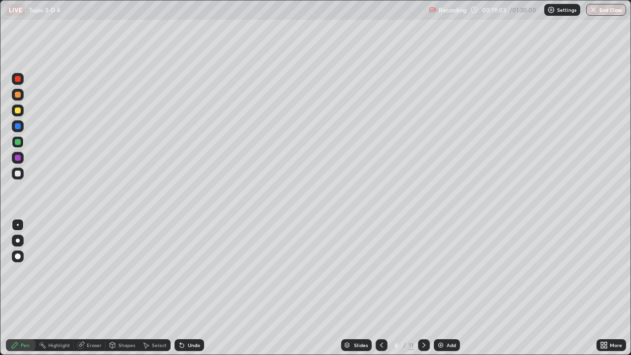
click at [186, 288] on div "Undo" at bounding box center [190, 345] width 30 height 12
click at [425, 288] on icon at bounding box center [424, 345] width 8 height 8
click at [19, 110] on div at bounding box center [18, 110] width 6 height 6
click at [18, 95] on div at bounding box center [18, 95] width 6 height 6
click at [190, 288] on div "Undo" at bounding box center [194, 345] width 12 height 5
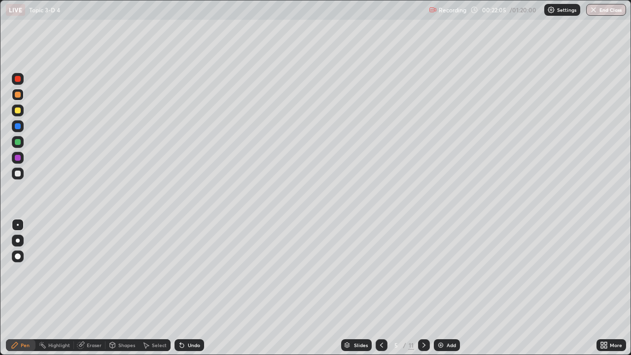
click at [127, 288] on div "Shapes" at bounding box center [126, 345] width 17 height 5
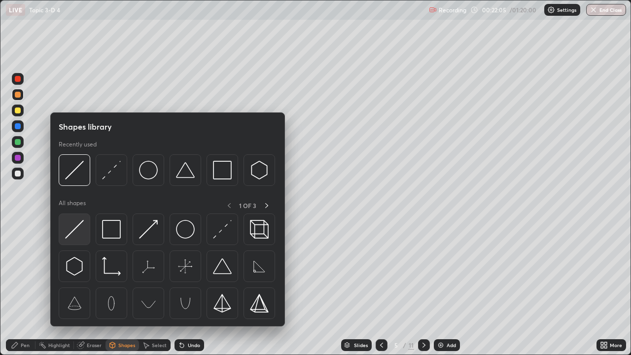
click at [73, 231] on img at bounding box center [74, 229] width 19 height 19
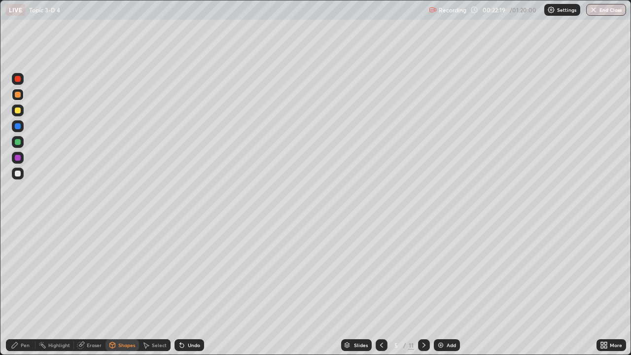
click at [27, 288] on div "Pen" at bounding box center [25, 345] width 9 height 5
click at [19, 142] on div at bounding box center [18, 142] width 6 height 6
click at [17, 111] on div at bounding box center [18, 110] width 6 height 6
click at [185, 288] on div "Undo" at bounding box center [190, 345] width 30 height 12
click at [186, 288] on div "Undo" at bounding box center [190, 345] width 30 height 12
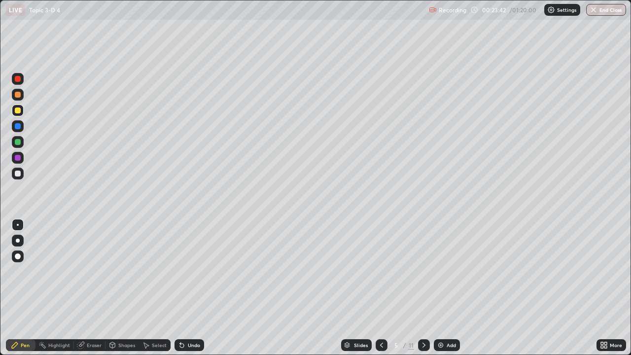
click at [188, 288] on div "Undo" at bounding box center [194, 345] width 12 height 5
click at [195, 288] on div "Undo" at bounding box center [194, 345] width 12 height 5
click at [125, 288] on div "Shapes" at bounding box center [122, 345] width 34 height 12
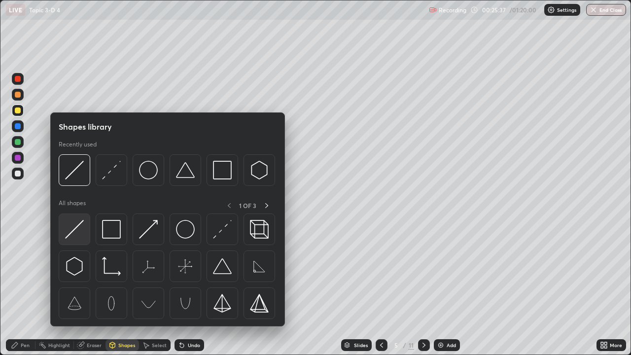
click at [79, 235] on img at bounding box center [74, 229] width 19 height 19
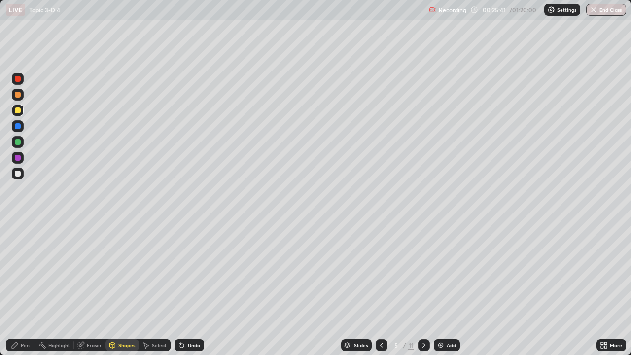
click at [24, 288] on div "Pen" at bounding box center [21, 345] width 30 height 12
click at [18, 174] on div at bounding box center [18, 174] width 6 height 6
click at [28, 288] on div "Pen" at bounding box center [25, 345] width 9 height 5
click at [26, 288] on div "Pen" at bounding box center [25, 345] width 9 height 5
click at [19, 175] on div at bounding box center [18, 174] width 6 height 6
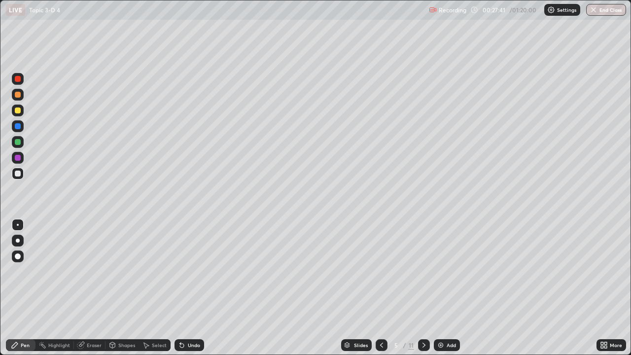
click at [19, 174] on div at bounding box center [18, 174] width 6 height 6
click at [18, 142] on div at bounding box center [18, 142] width 6 height 6
click at [17, 144] on div at bounding box center [18, 142] width 6 height 6
click at [194, 288] on div "Undo" at bounding box center [194, 345] width 12 height 5
click at [117, 288] on div "Shapes" at bounding box center [122, 345] width 34 height 12
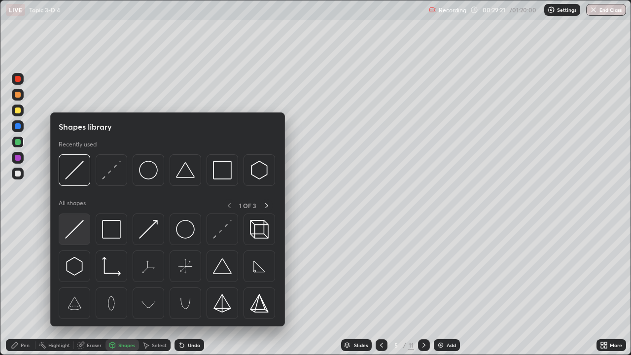
click at [75, 225] on img at bounding box center [74, 229] width 19 height 19
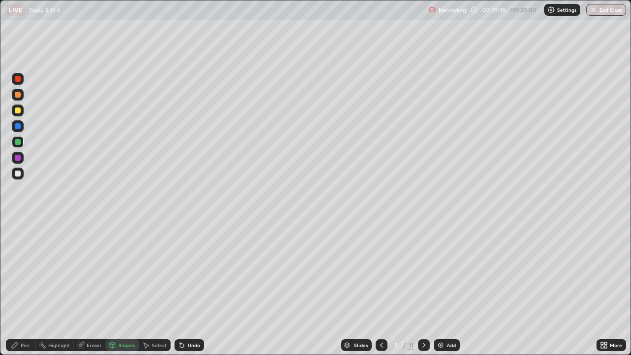
click at [19, 175] on div at bounding box center [18, 174] width 6 height 6
click at [19, 288] on div "Pen" at bounding box center [21, 345] width 30 height 12
click at [194, 288] on div "Undo" at bounding box center [194, 345] width 12 height 5
click at [545, 288] on div "Slides 5 / 11 Add" at bounding box center [400, 345] width 392 height 20
click at [546, 288] on div "Slides 5 / 11 Add" at bounding box center [400, 345] width 392 height 20
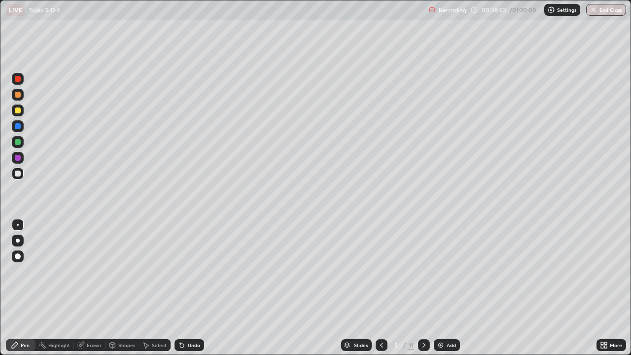
click at [423, 288] on icon at bounding box center [424, 345] width 8 height 8
click at [18, 95] on div at bounding box center [18, 95] width 6 height 6
click at [191, 288] on div "Undo" at bounding box center [190, 345] width 30 height 12
click at [121, 288] on div "Shapes" at bounding box center [126, 345] width 17 height 5
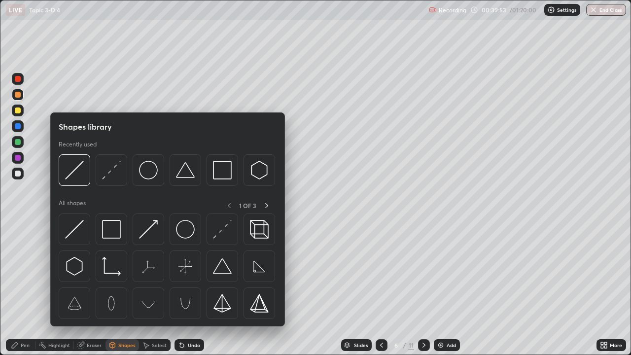
click at [93, 288] on div "Eraser" at bounding box center [94, 345] width 15 height 5
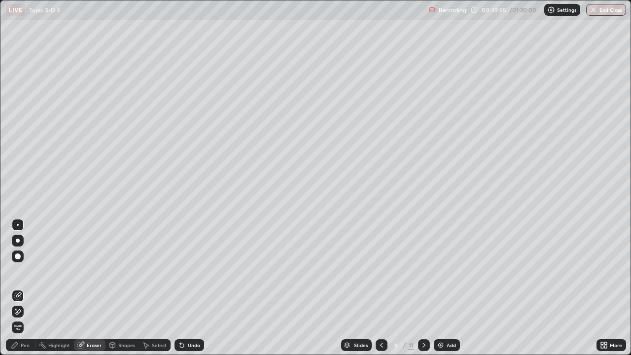
click at [26, 288] on div "Pen" at bounding box center [21, 345] width 30 height 12
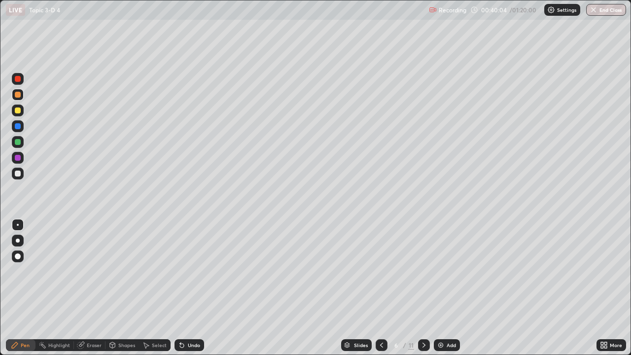
click at [192, 288] on div "Undo" at bounding box center [194, 345] width 12 height 5
click at [195, 288] on div "Undo" at bounding box center [190, 345] width 30 height 12
click at [195, 288] on div "Undo" at bounding box center [194, 345] width 12 height 5
click at [17, 112] on div at bounding box center [18, 110] width 6 height 6
click at [194, 288] on div "Undo" at bounding box center [194, 345] width 12 height 5
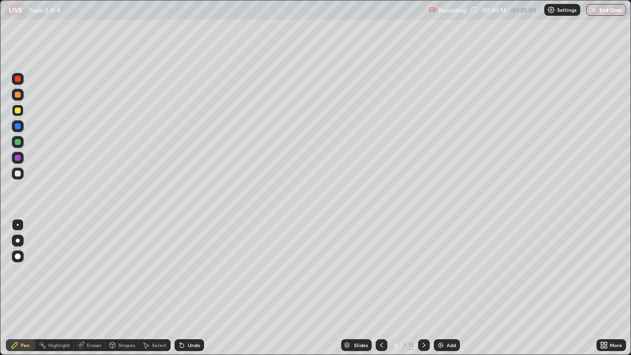
click at [195, 288] on div "Undo" at bounding box center [194, 345] width 12 height 5
click at [17, 93] on div at bounding box center [18, 95] width 6 height 6
click at [380, 288] on icon at bounding box center [382, 345] width 8 height 8
click at [377, 288] on div at bounding box center [382, 345] width 12 height 20
click at [381, 288] on icon at bounding box center [382, 345] width 8 height 8
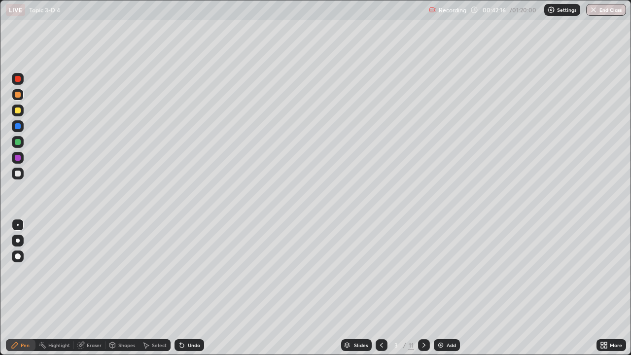
click at [423, 288] on icon at bounding box center [424, 345] width 8 height 8
click at [427, 288] on div at bounding box center [424, 345] width 12 height 12
click at [18, 142] on div at bounding box center [18, 142] width 6 height 6
click at [381, 288] on icon at bounding box center [382, 345] width 8 height 8
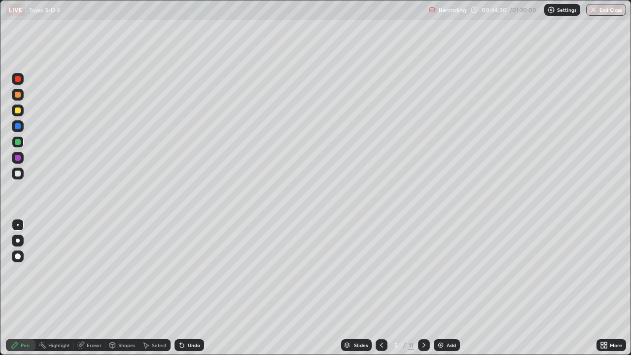
click at [381, 288] on icon at bounding box center [382, 345] width 8 height 8
click at [423, 288] on icon at bounding box center [424, 345] width 8 height 8
click at [421, 288] on icon at bounding box center [424, 345] width 8 height 8
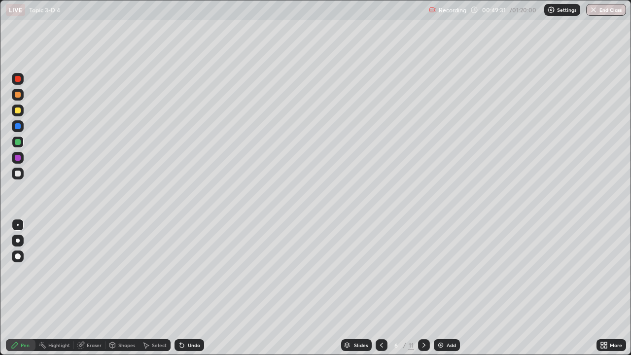
click at [194, 288] on div "Undo" at bounding box center [194, 345] width 12 height 5
click at [189, 288] on div "Undo" at bounding box center [194, 345] width 12 height 5
click at [190, 288] on div "Undo" at bounding box center [190, 345] width 30 height 12
click at [191, 288] on div "Undo" at bounding box center [190, 345] width 30 height 12
click at [198, 288] on div "Undo" at bounding box center [194, 345] width 12 height 5
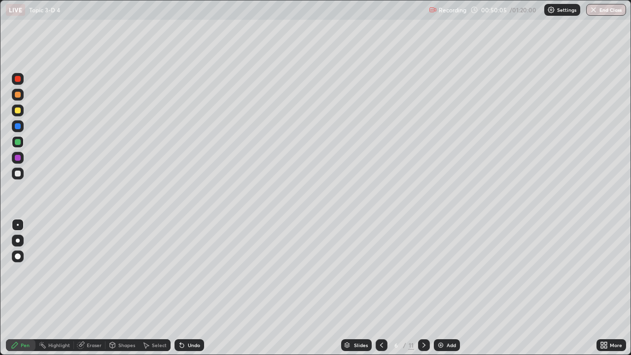
click at [198, 288] on div "Undo" at bounding box center [194, 345] width 12 height 5
click at [200, 288] on div "Undo" at bounding box center [190, 345] width 30 height 12
click at [202, 288] on div "Undo" at bounding box center [190, 345] width 30 height 12
click at [203, 288] on div "Undo" at bounding box center [190, 345] width 30 height 12
click at [17, 174] on div at bounding box center [18, 174] width 6 height 6
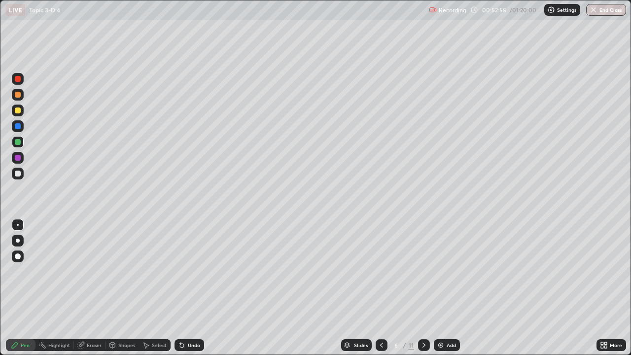
click at [20, 174] on div at bounding box center [18, 174] width 6 height 6
click at [18, 175] on div at bounding box center [18, 174] width 6 height 6
click at [191, 288] on div "Undo" at bounding box center [194, 345] width 12 height 5
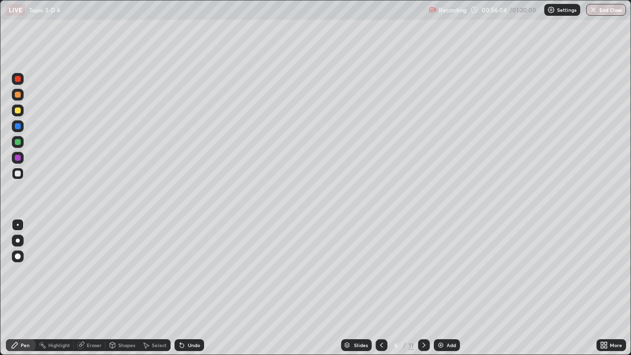
click at [191, 288] on div "Undo" at bounding box center [194, 345] width 12 height 5
click at [185, 288] on div "Undo" at bounding box center [190, 345] width 30 height 12
click at [188, 288] on div "Undo" at bounding box center [194, 345] width 12 height 5
click at [186, 288] on div "Undo" at bounding box center [190, 345] width 30 height 12
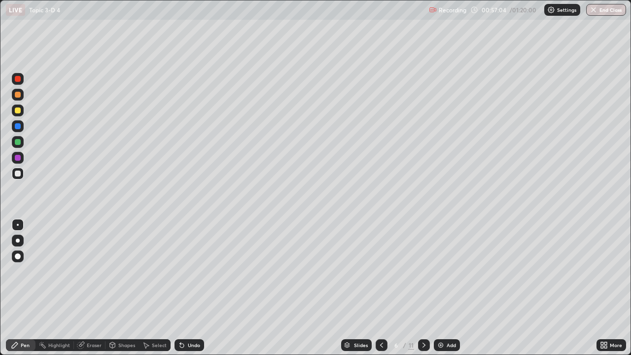
click at [188, 288] on div "Undo" at bounding box center [194, 345] width 12 height 5
click at [191, 288] on div "Undo" at bounding box center [194, 345] width 12 height 5
click at [420, 288] on icon at bounding box center [424, 345] width 8 height 8
click at [15, 106] on div at bounding box center [18, 111] width 12 height 12
click at [191, 288] on div "Undo" at bounding box center [194, 345] width 12 height 5
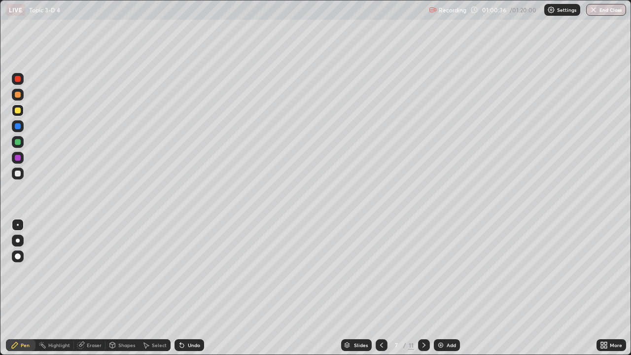
click at [188, 288] on div "Undo" at bounding box center [194, 345] width 12 height 5
click at [91, 288] on div "Eraser" at bounding box center [94, 345] width 15 height 5
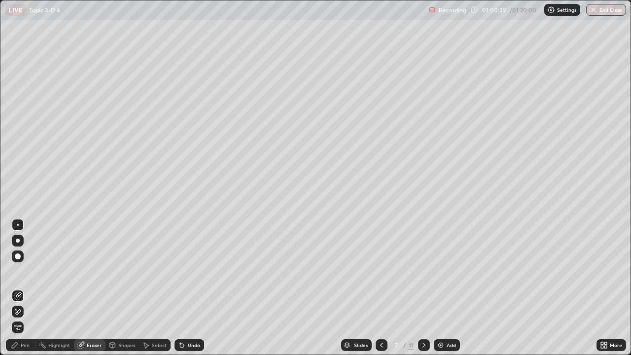
click at [25, 288] on div "Pen" at bounding box center [25, 345] width 9 height 5
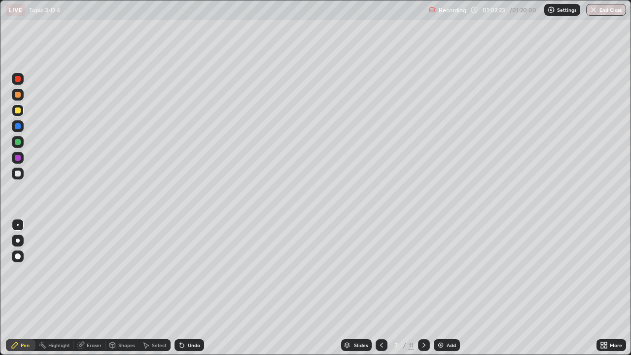
click at [20, 108] on div at bounding box center [18, 110] width 6 height 6
click at [19, 94] on div at bounding box center [18, 95] width 6 height 6
click at [16, 174] on div at bounding box center [18, 174] width 6 height 6
click at [17, 175] on div at bounding box center [18, 174] width 6 height 6
click at [189, 288] on div "Undo" at bounding box center [194, 345] width 12 height 5
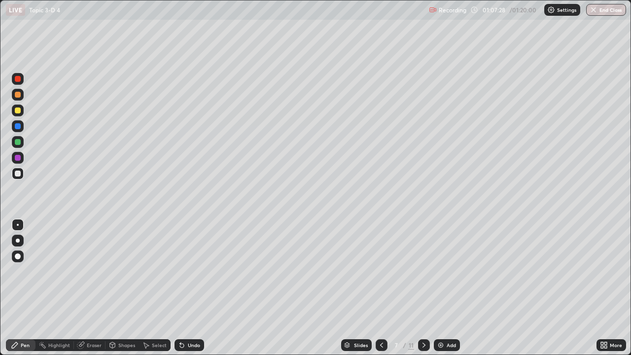
click at [188, 288] on div "Undo" at bounding box center [194, 345] width 12 height 5
click at [189, 288] on div "Undo" at bounding box center [194, 345] width 12 height 5
click at [188, 288] on div "Undo" at bounding box center [194, 345] width 12 height 5
click at [189, 288] on div "Undo" at bounding box center [194, 345] width 12 height 5
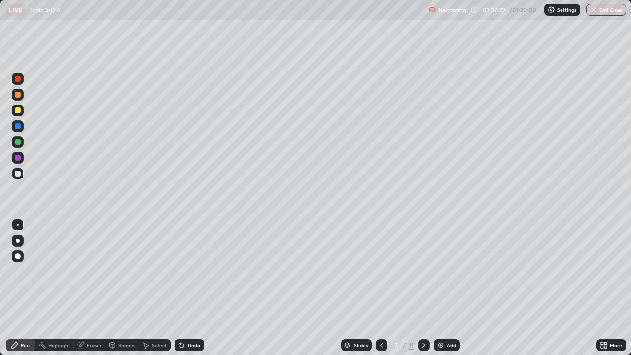
click at [188, 288] on div "Undo" at bounding box center [194, 345] width 12 height 5
click at [193, 288] on div "Undo" at bounding box center [190, 345] width 30 height 12
click at [192, 288] on div "Undo" at bounding box center [190, 345] width 30 height 12
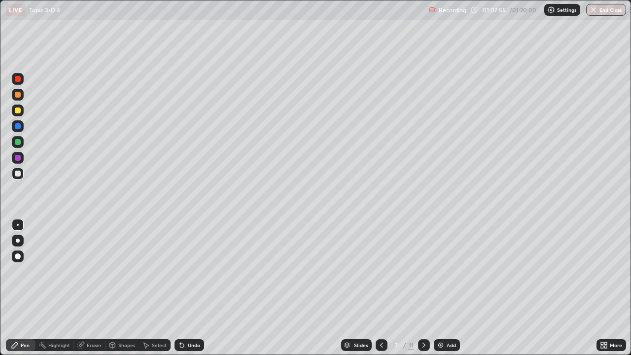
click at [192, 288] on div "Undo" at bounding box center [190, 345] width 30 height 12
click at [91, 288] on div "Eraser" at bounding box center [94, 345] width 15 height 5
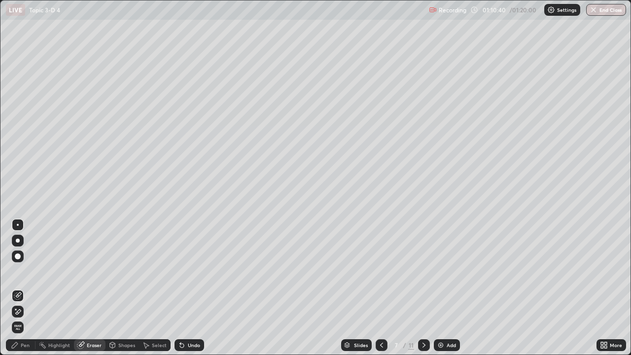
click at [27, 288] on div "Pen" at bounding box center [25, 345] width 9 height 5
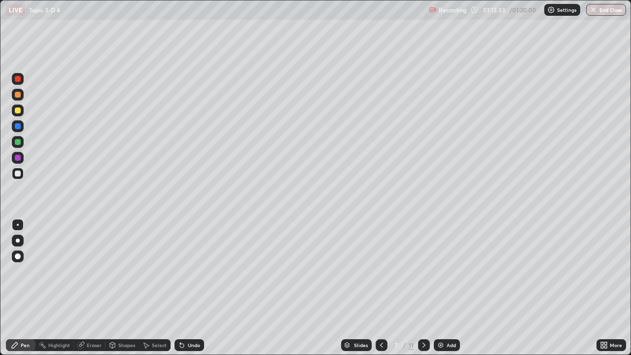
click at [429, 288] on div at bounding box center [424, 345] width 12 height 20
click at [19, 111] on div at bounding box center [18, 110] width 6 height 6
click at [193, 288] on div "Undo" at bounding box center [194, 345] width 12 height 5
click at [19, 142] on div at bounding box center [18, 142] width 6 height 6
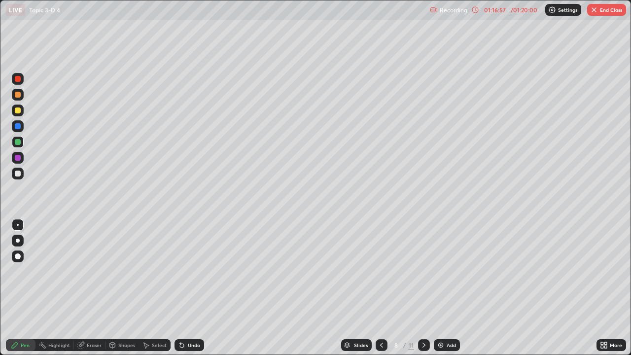
click at [185, 345] on div "Undo" at bounding box center [190, 345] width 30 height 12
click at [616, 12] on button "End Class" at bounding box center [606, 10] width 39 height 12
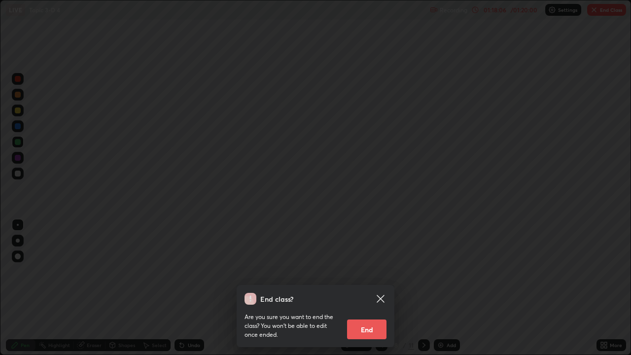
click at [377, 325] on button "End" at bounding box center [366, 329] width 39 height 20
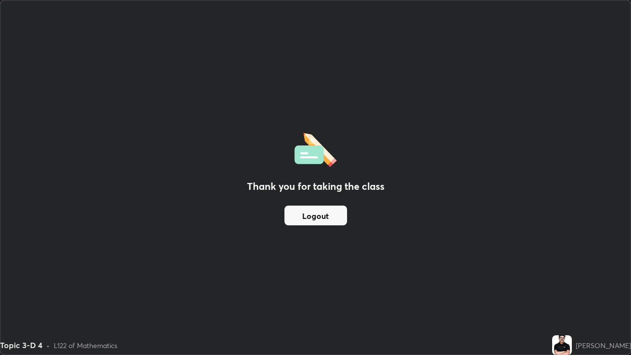
click at [336, 217] on button "Logout" at bounding box center [315, 216] width 63 height 20
click at [340, 215] on button "Logout" at bounding box center [315, 216] width 63 height 20
click at [333, 214] on button "Logout" at bounding box center [315, 216] width 63 height 20
